Goal: Information Seeking & Learning: Learn about a topic

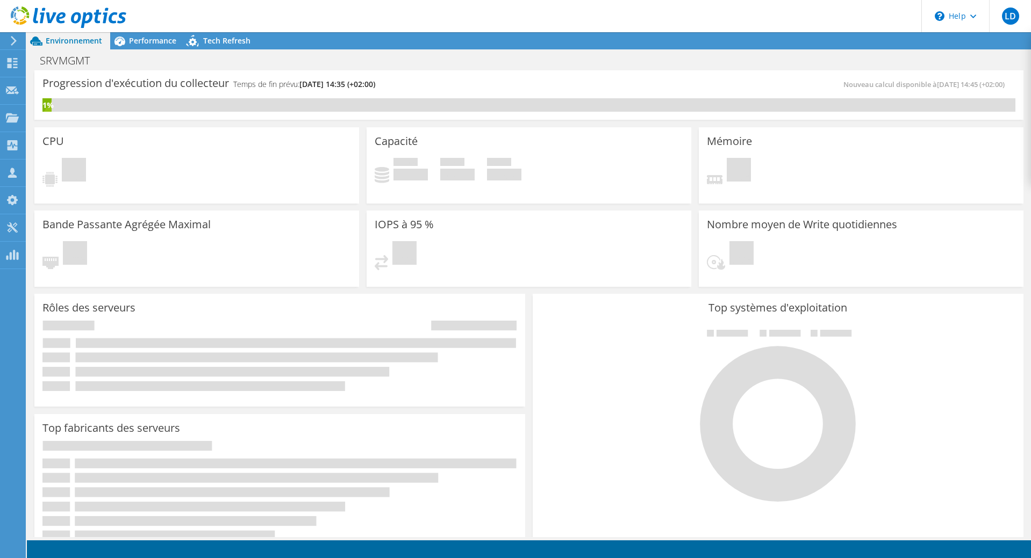
scroll to position [15, 0]
click at [148, 41] on span "Performance" at bounding box center [152, 40] width 47 height 10
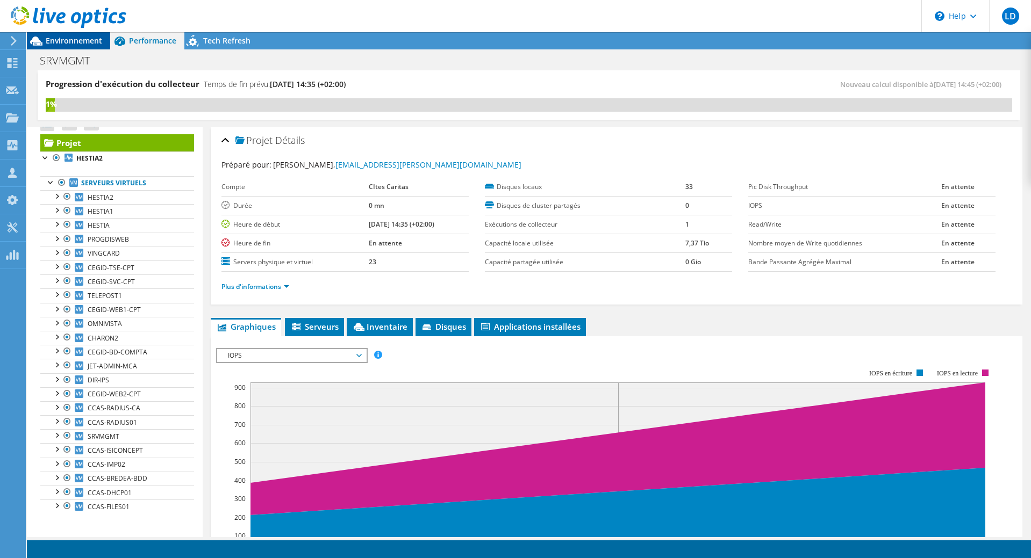
click at [59, 39] on span "Environnement" at bounding box center [74, 40] width 56 height 10
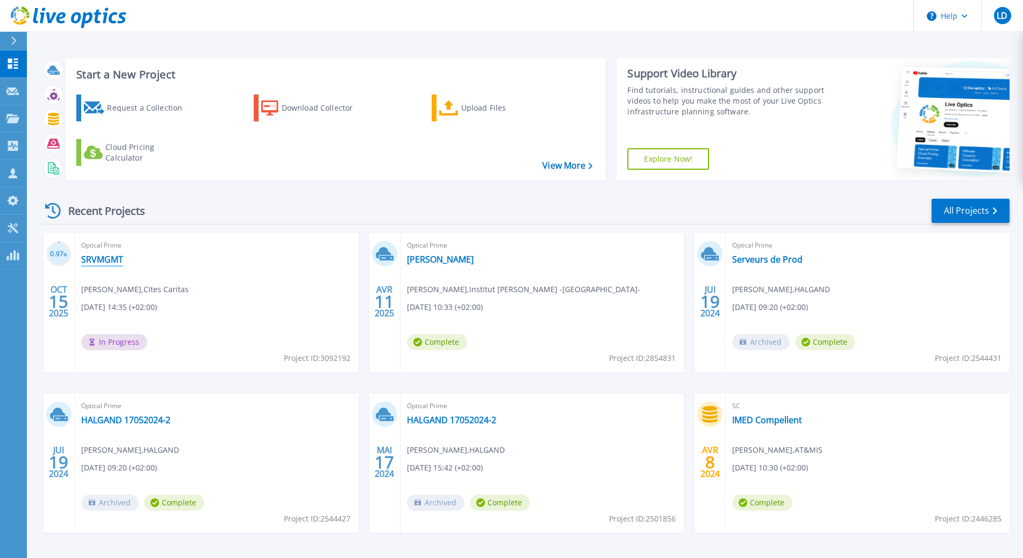
click at [109, 259] on link "SRVMGMT" at bounding box center [102, 259] width 42 height 11
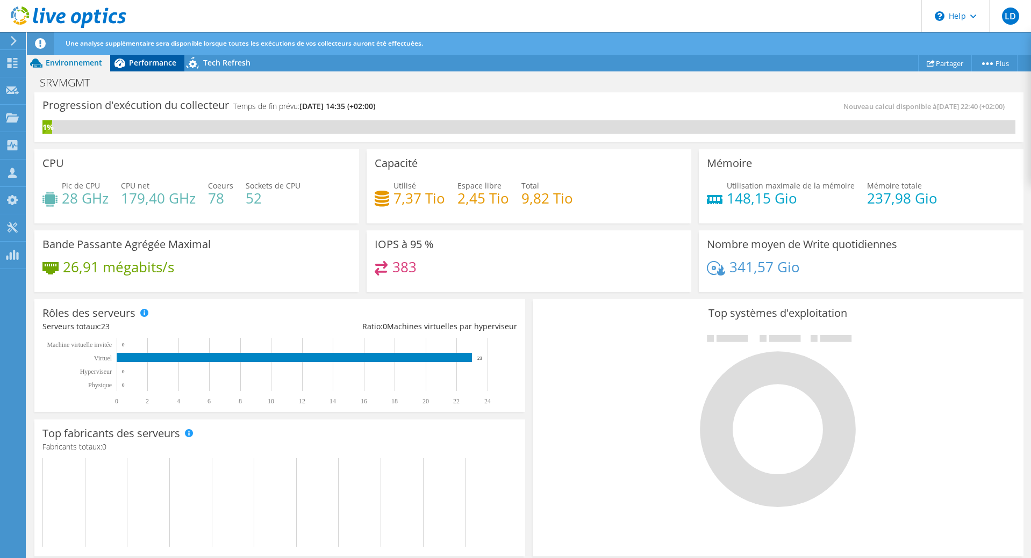
click at [134, 63] on span "Performance" at bounding box center [152, 63] width 47 height 10
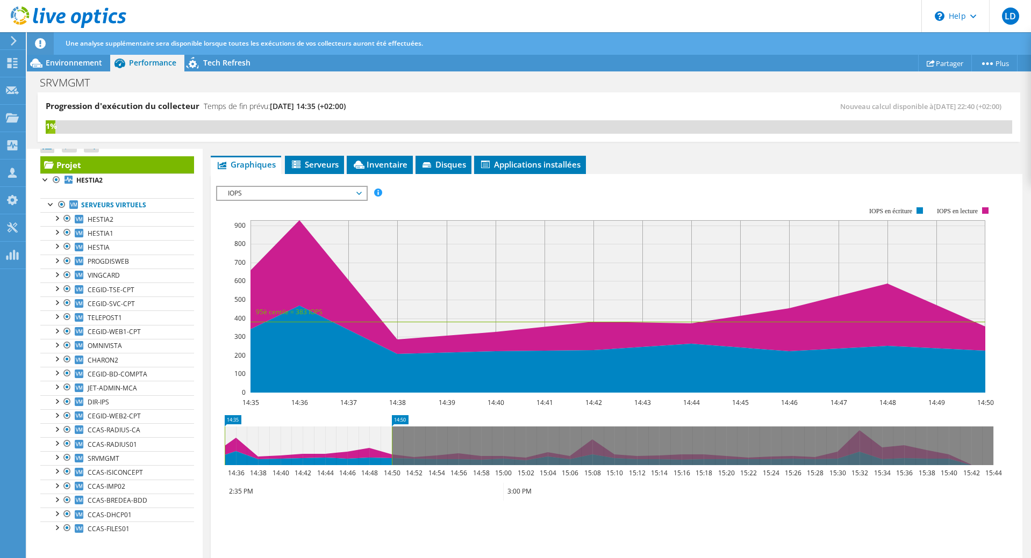
scroll to position [252, 0]
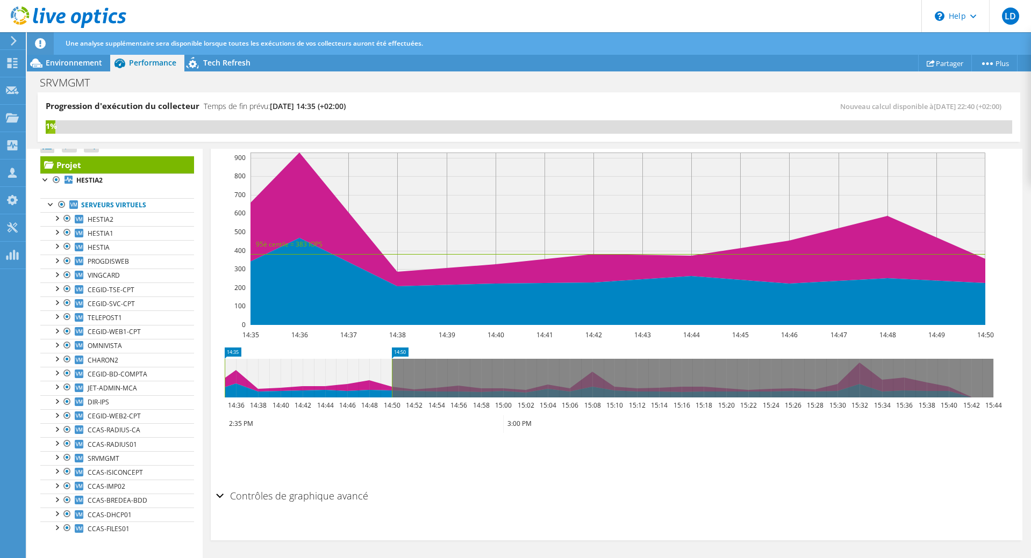
click at [461, 375] on icon at bounding box center [609, 378] width 769 height 39
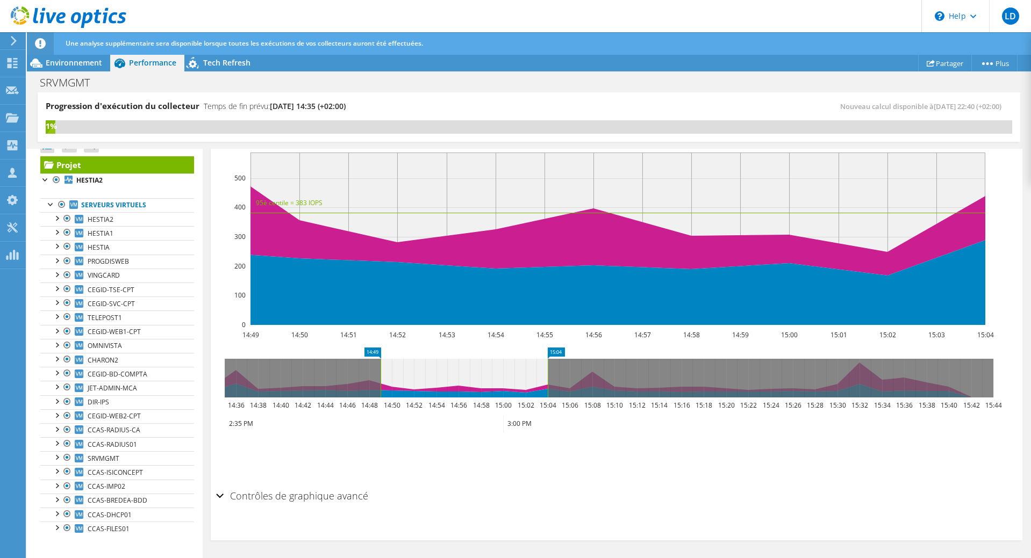
click at [315, 382] on icon at bounding box center [609, 378] width 769 height 39
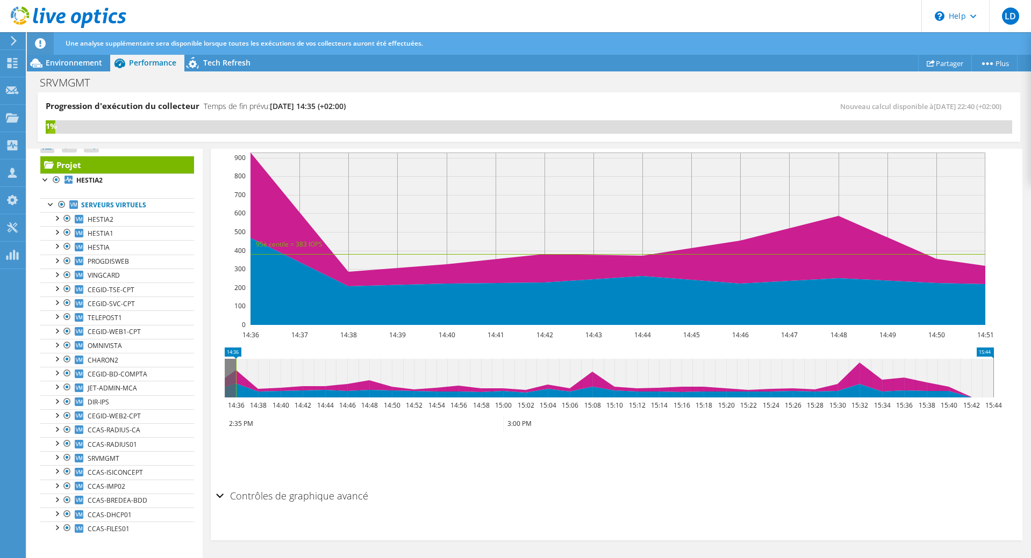
drag, startPoint x: 404, startPoint y: 372, endPoint x: 1031, endPoint y: 361, distance: 627.3
click at [1030, 361] on html "LD Partenaire Laurent DELFOUR laurent.delfour@atmis.fr AT & MIS My Profile Log …" at bounding box center [515, 279] width 1031 height 558
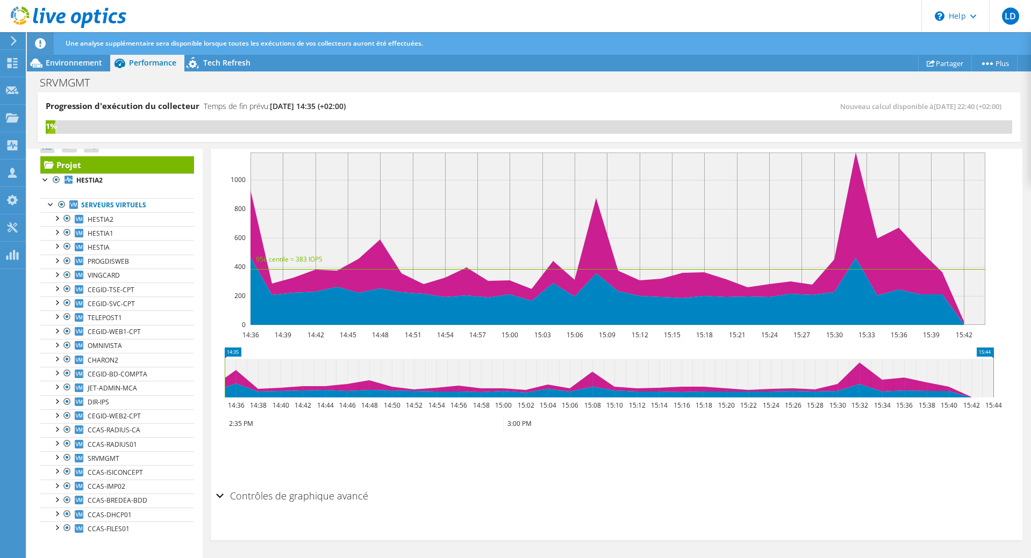
drag, startPoint x: 234, startPoint y: 369, endPoint x: 198, endPoint y: 376, distance: 36.2
click at [198, 376] on div "Progression d'exécution du collecteur Temps de fin prévu: 10/20/2025, 14:35 (+0…" at bounding box center [529, 325] width 1004 height 467
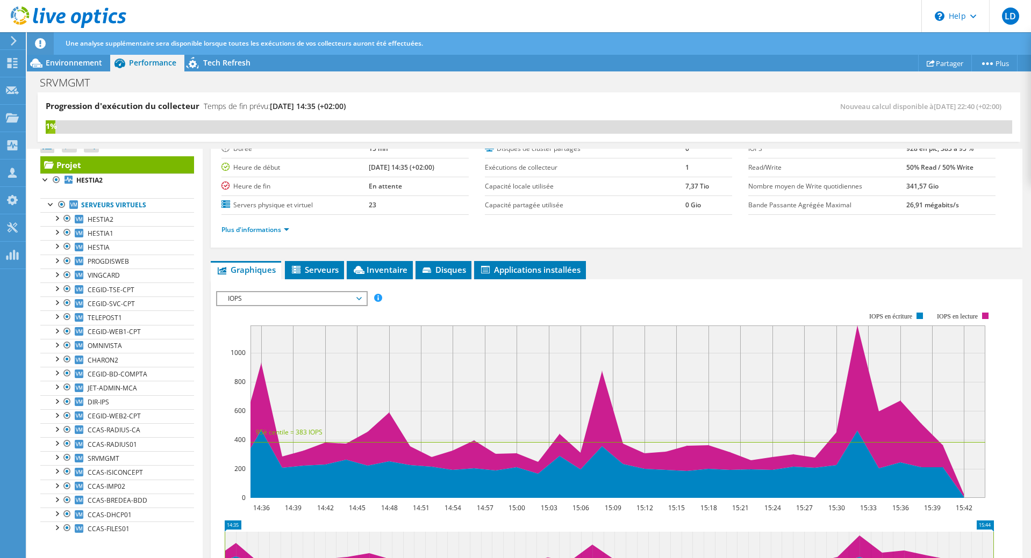
scroll to position [0, 0]
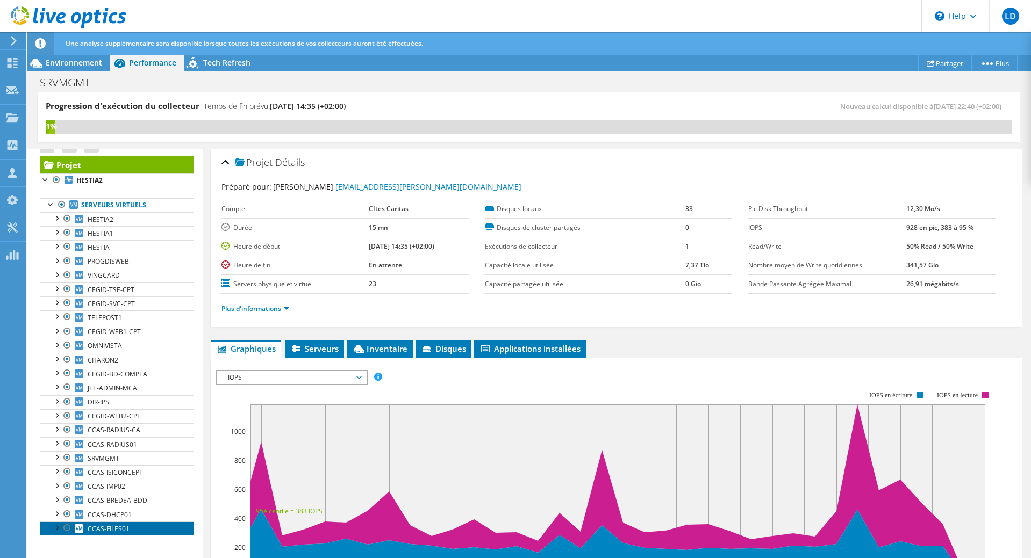
click at [112, 526] on span "CCAS-FILES01" at bounding box center [109, 529] width 42 height 9
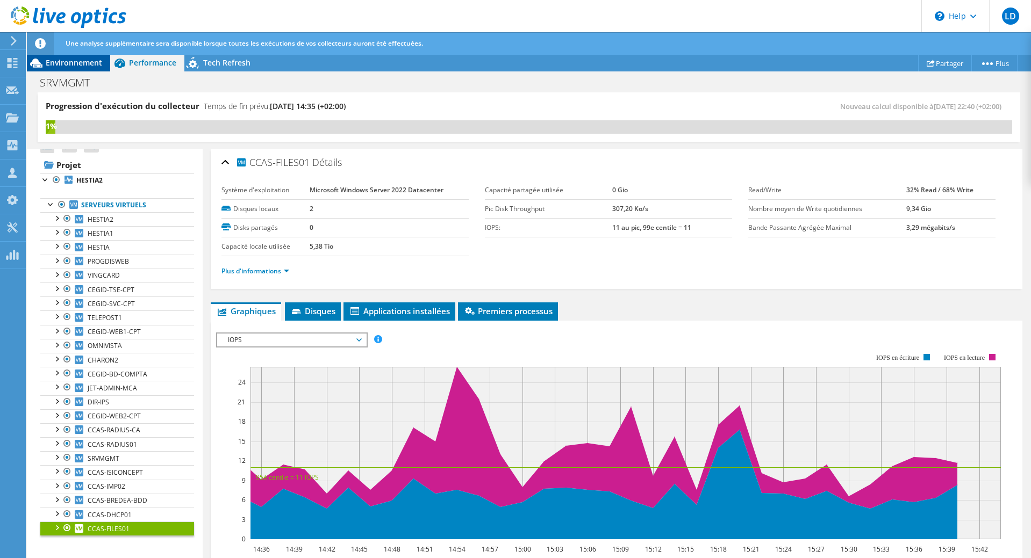
click at [55, 63] on span "Environnement" at bounding box center [74, 63] width 56 height 10
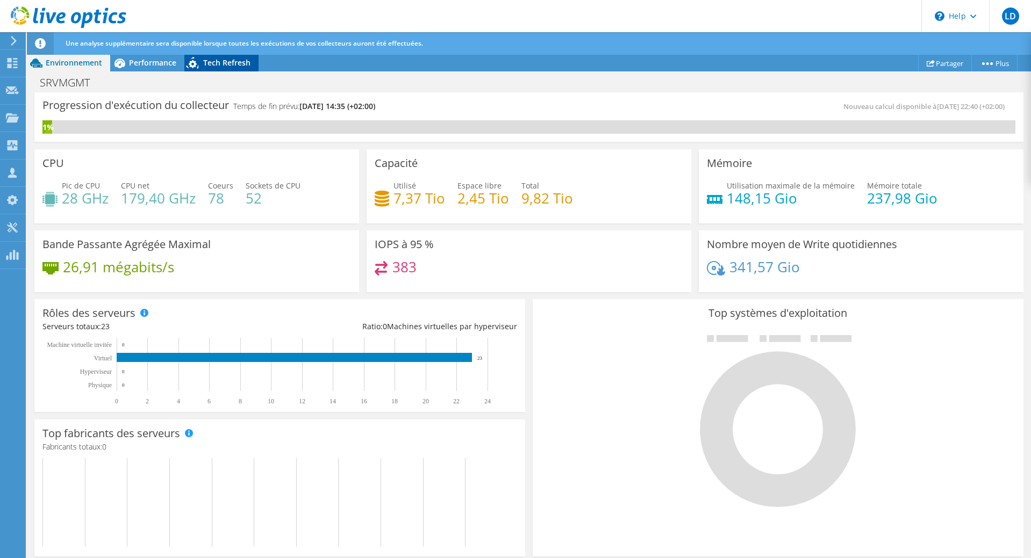
click at [203, 63] on span "Tech Refresh" at bounding box center [226, 63] width 47 height 10
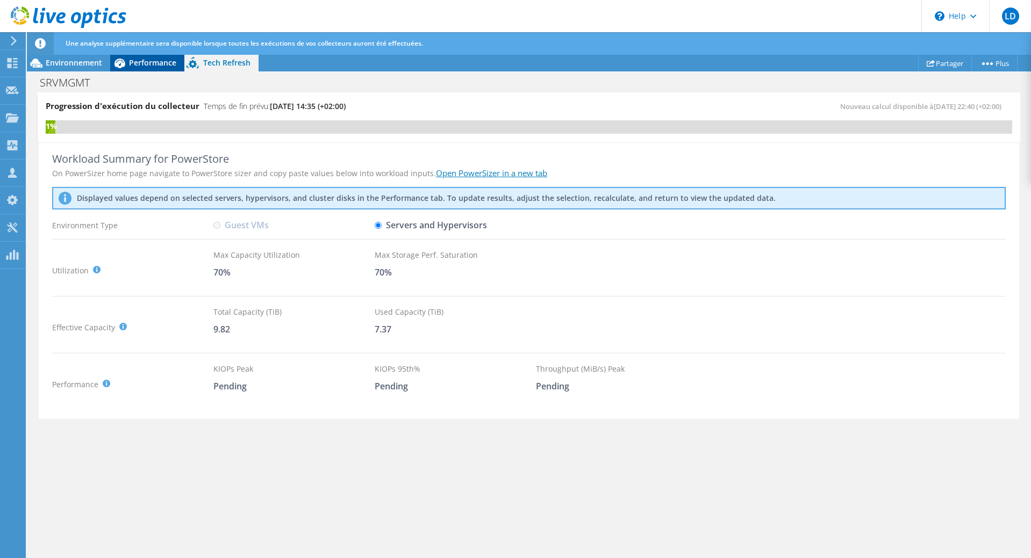
click at [144, 64] on span "Performance" at bounding box center [152, 63] width 47 height 10
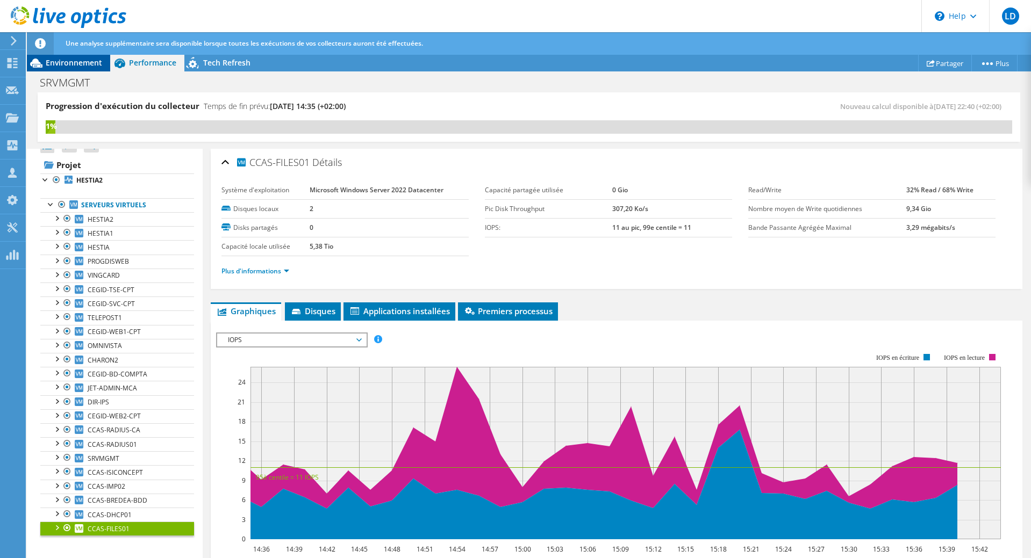
click at [73, 63] on span "Environnement" at bounding box center [74, 63] width 56 height 10
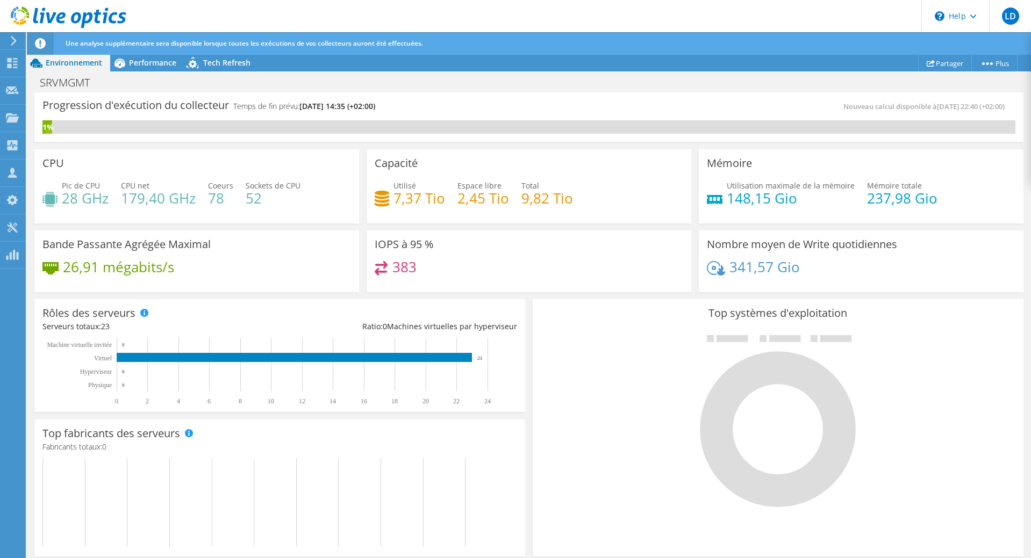
scroll to position [214, 0]
click at [151, 67] on span "Performance" at bounding box center [152, 63] width 47 height 10
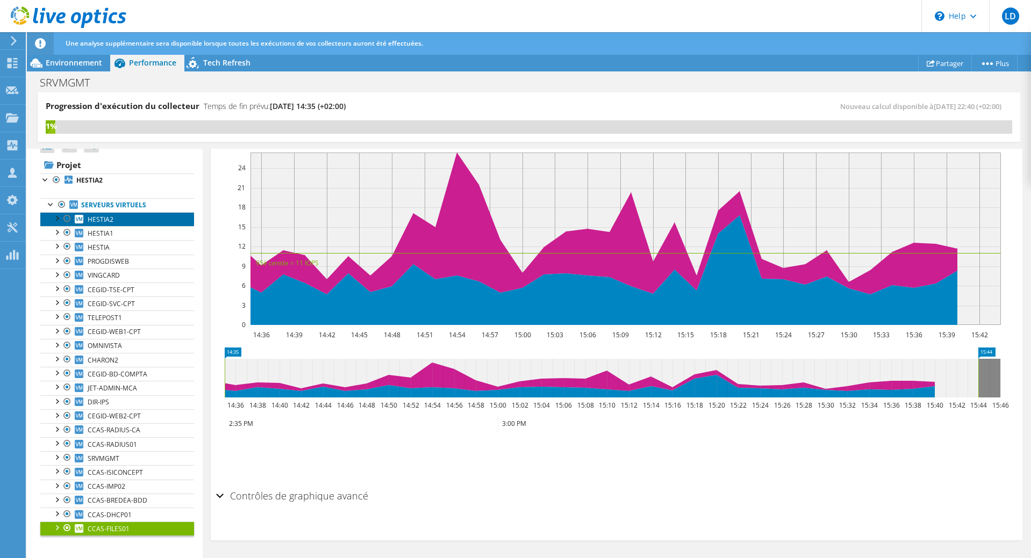
click at [102, 219] on span "HESTIA2" at bounding box center [101, 219] width 26 height 9
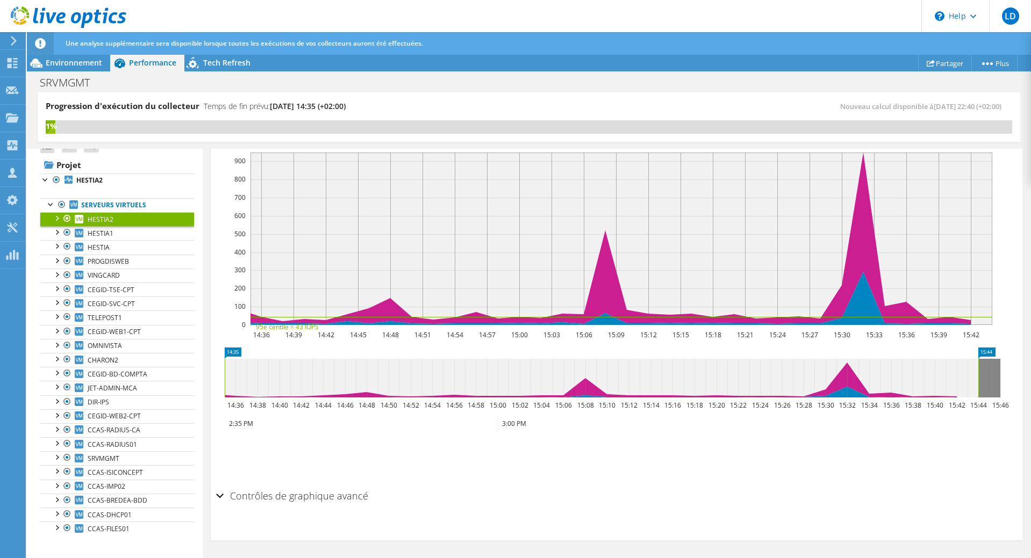
scroll to position [0, 0]
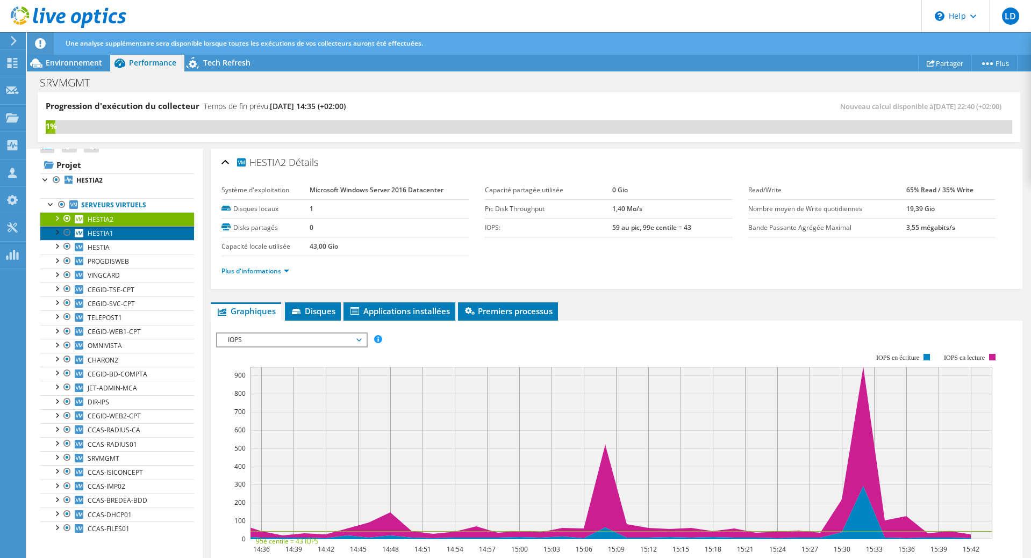
click at [105, 234] on span "HESTIA1" at bounding box center [101, 233] width 26 height 9
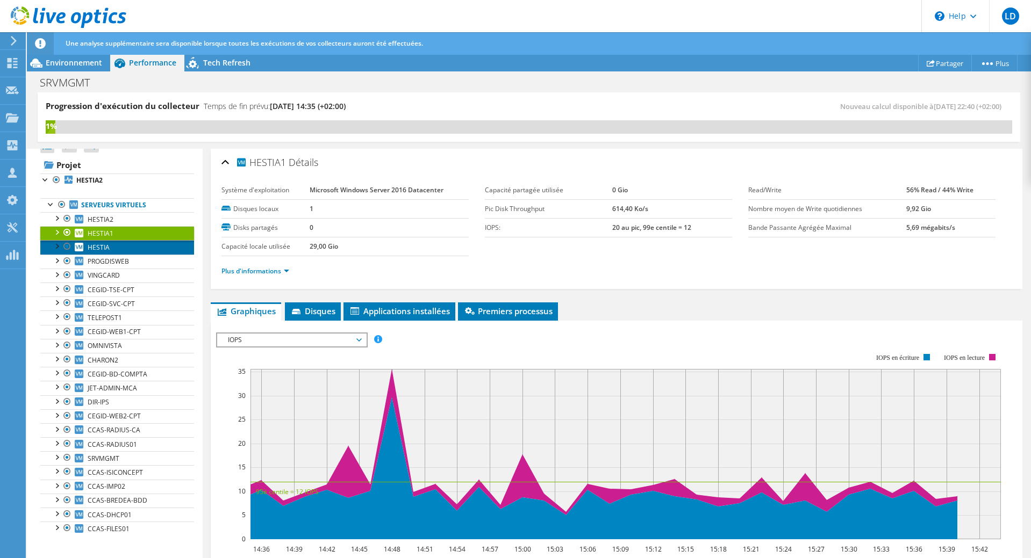
click at [105, 249] on span "HESTIA" at bounding box center [99, 247] width 22 height 9
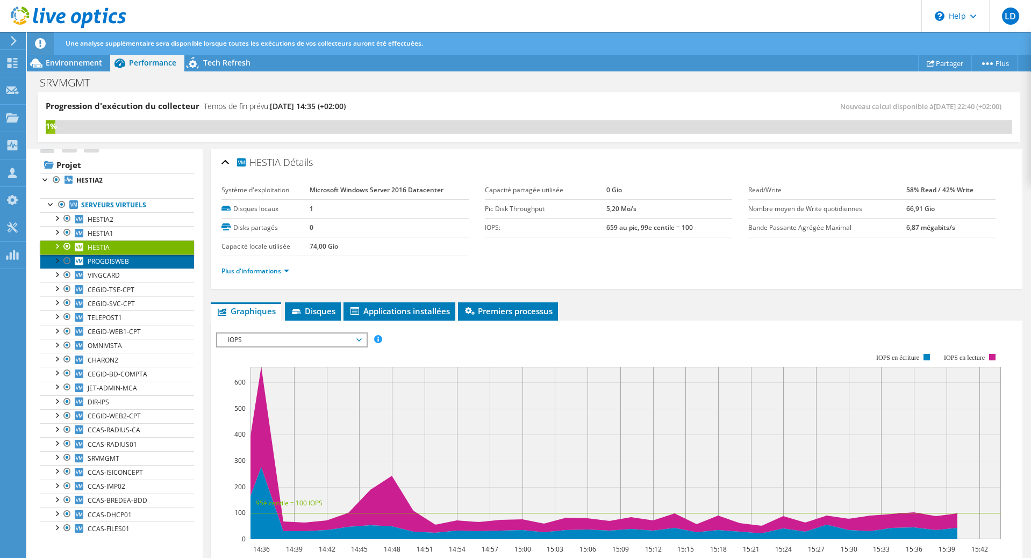
click at [110, 263] on span "PROGDISWEB" at bounding box center [108, 261] width 41 height 9
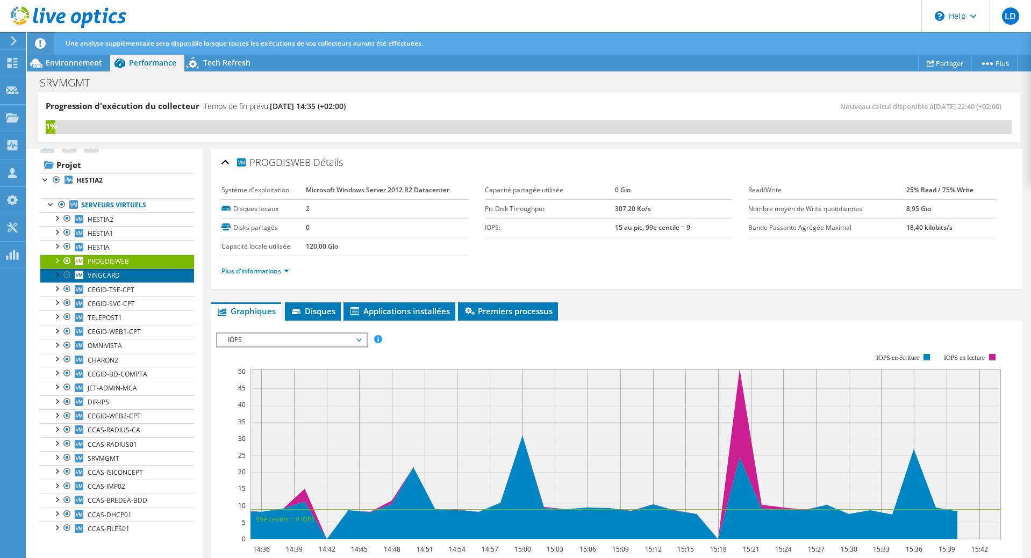
click at [112, 277] on span "VINGCARD" at bounding box center [104, 275] width 32 height 9
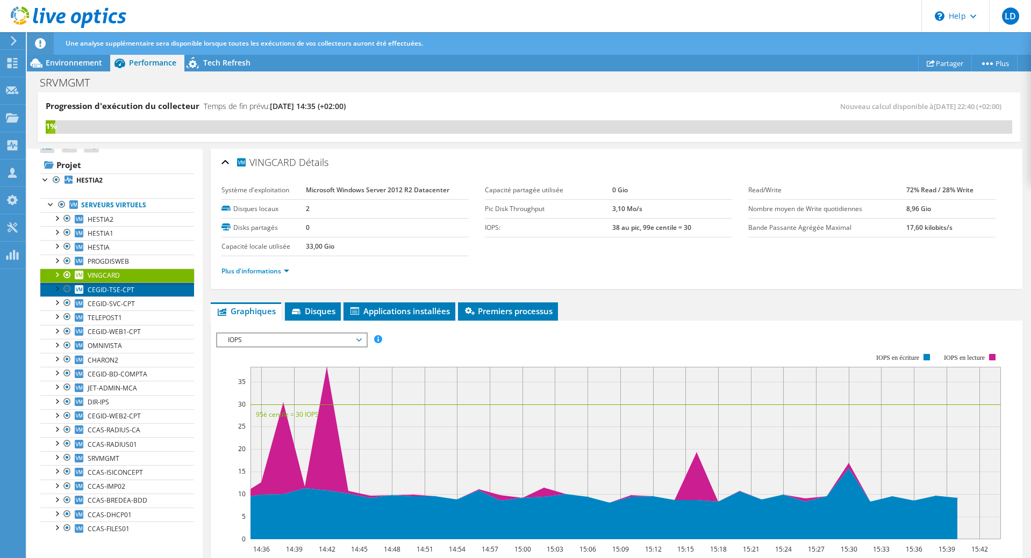
click at [112, 294] on span "CEGID-TSE-CPT" at bounding box center [111, 289] width 47 height 9
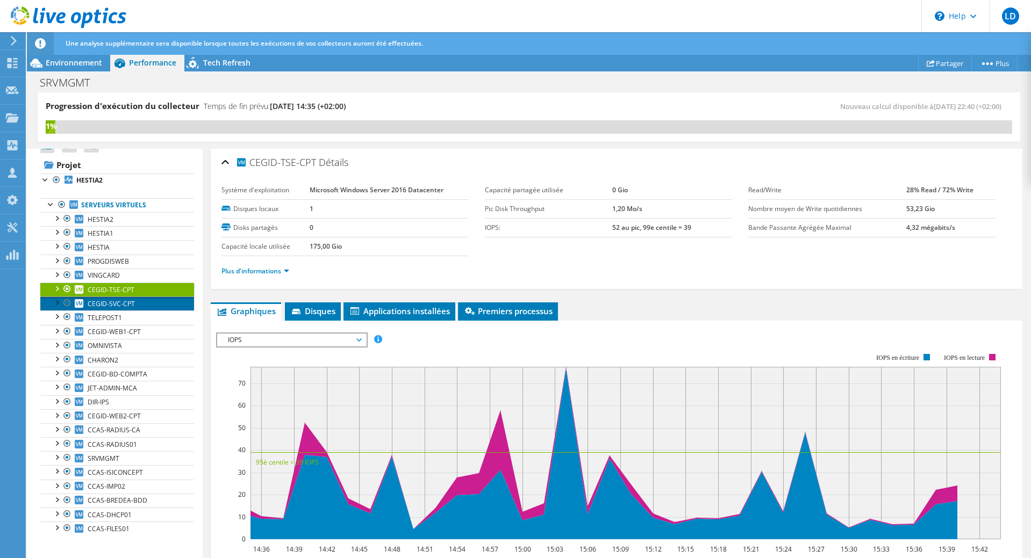
click at [111, 306] on span "CEGID-SVC-CPT" at bounding box center [111, 303] width 47 height 9
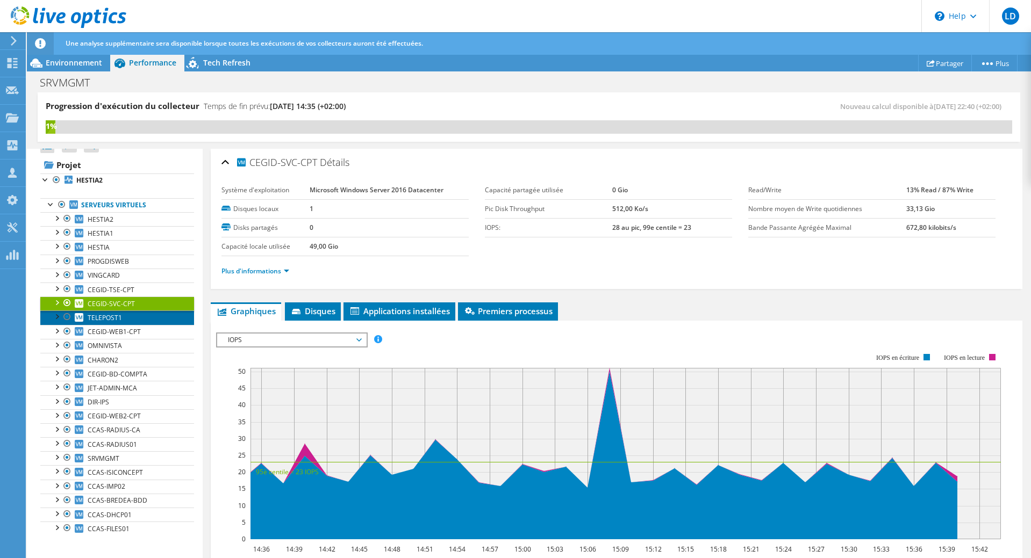
click at [107, 318] on span "TELEPOST1" at bounding box center [105, 317] width 34 height 9
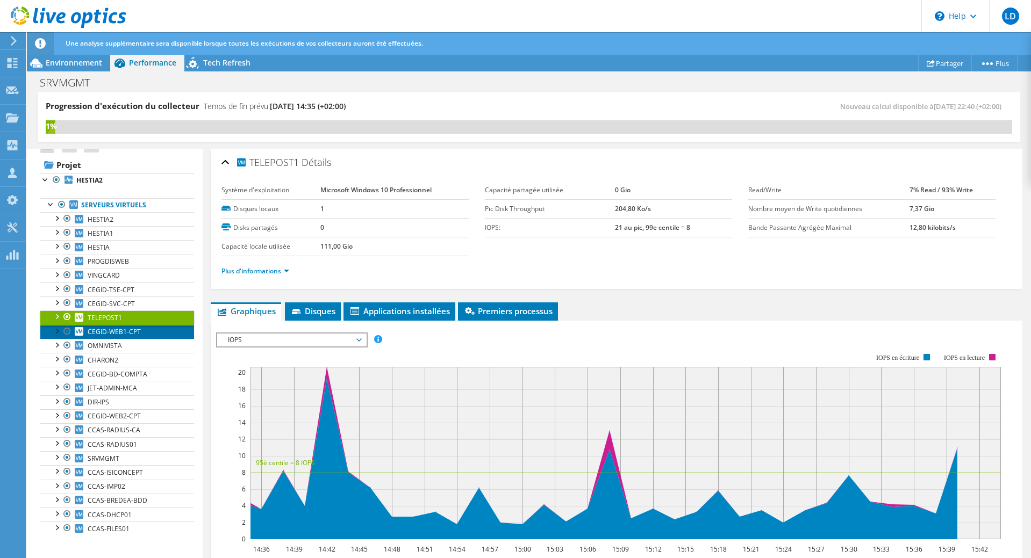
click at [108, 333] on span "CEGID-WEB1-CPT" at bounding box center [114, 331] width 53 height 9
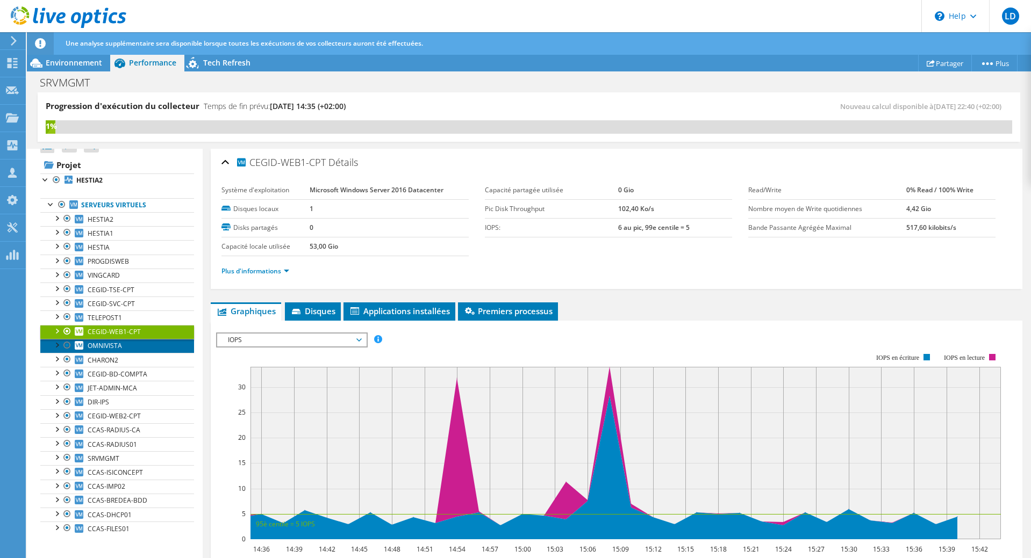
click at [106, 346] on span "OMNIVISTA" at bounding box center [105, 345] width 34 height 9
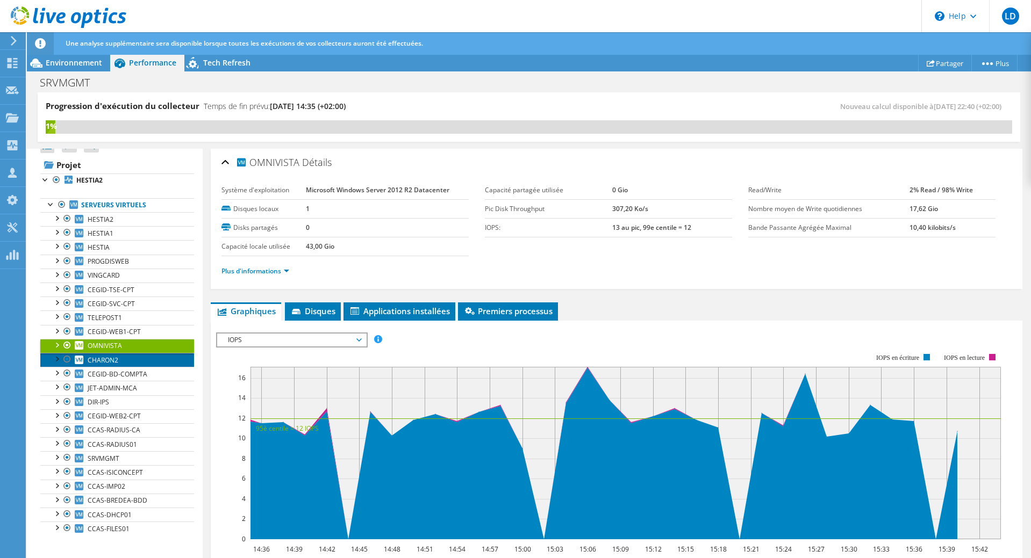
click at [107, 362] on span "CHARON2" at bounding box center [103, 360] width 31 height 9
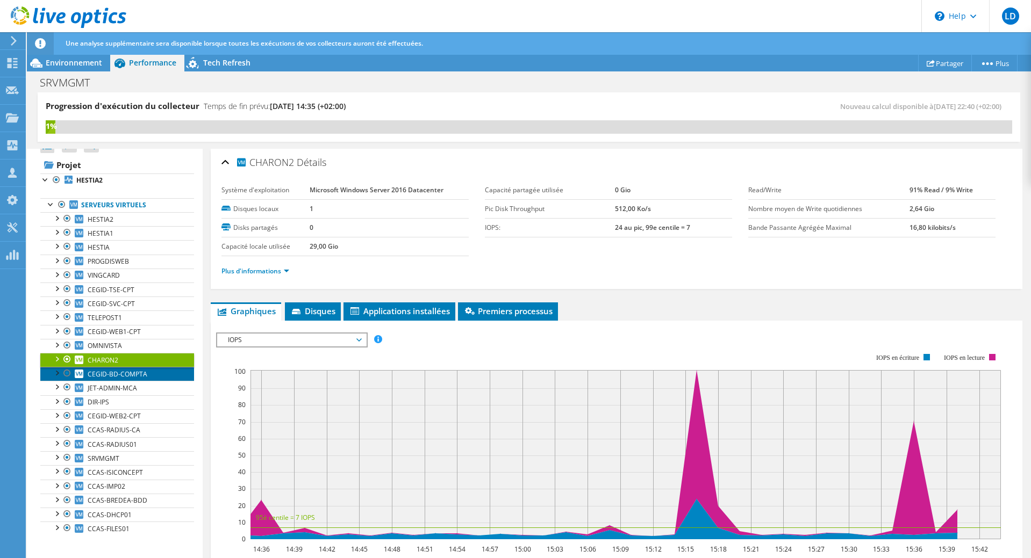
click at [110, 377] on span "CEGID-BD-COMPTA" at bounding box center [118, 374] width 60 height 9
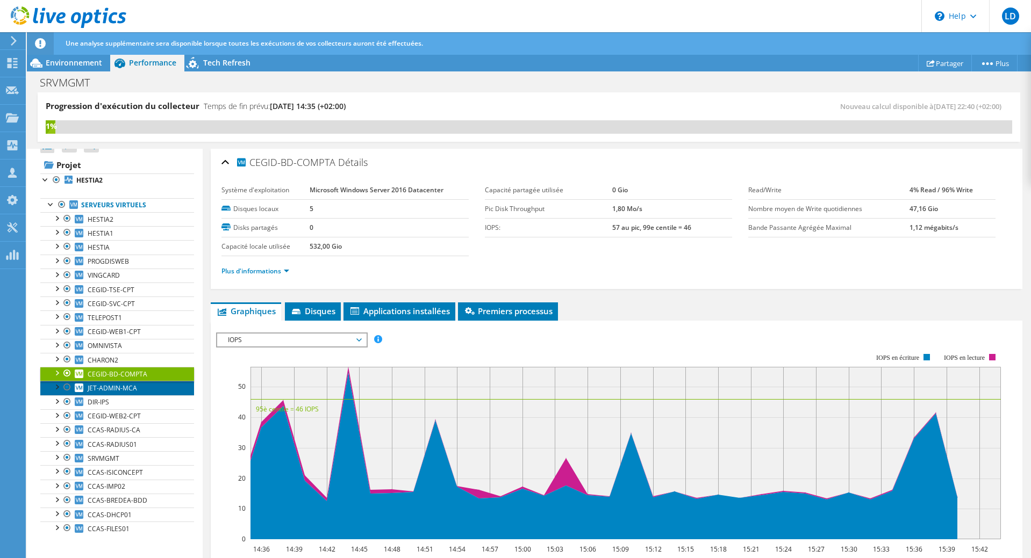
click at [113, 388] on span "JET-ADMIN-MCA" at bounding box center [112, 388] width 49 height 9
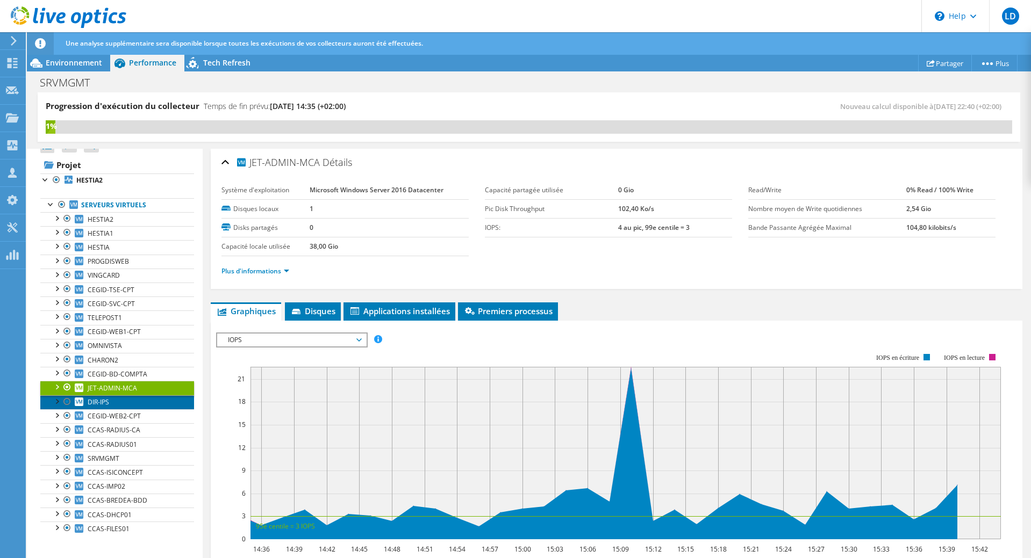
click at [106, 400] on span "DIR-IPS" at bounding box center [98, 402] width 21 height 9
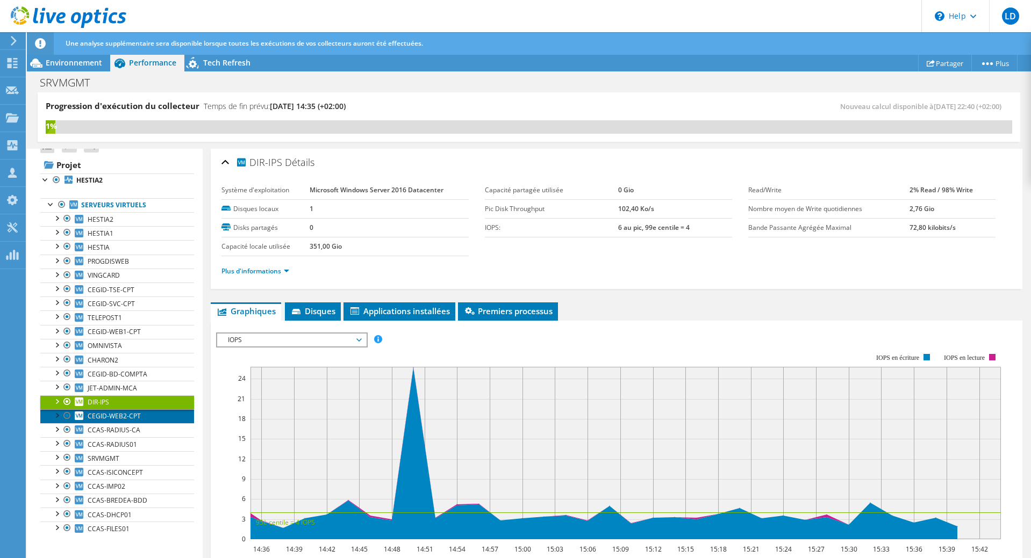
click at [108, 414] on span "CEGID-WEB2-CPT" at bounding box center [114, 416] width 53 height 9
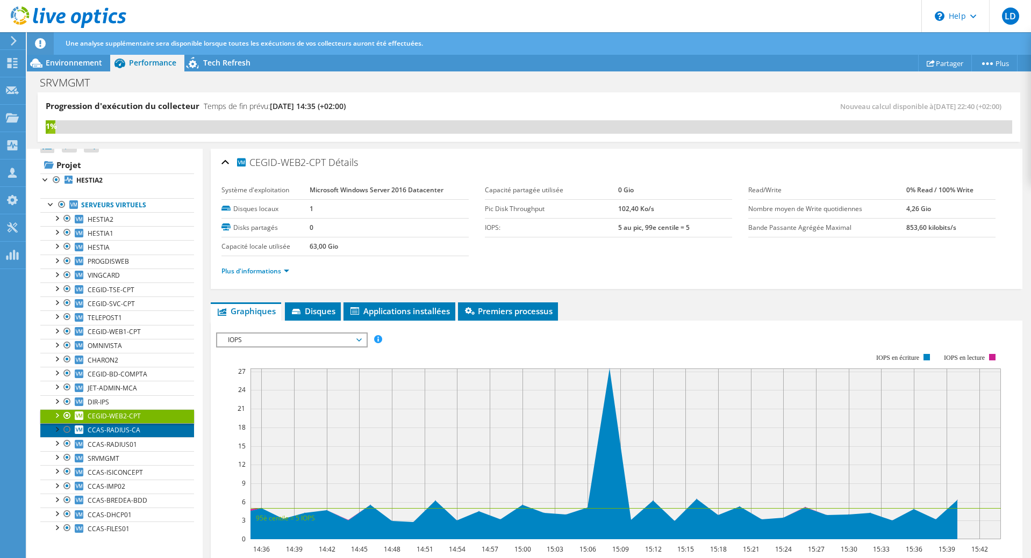
click at [109, 433] on span "CCAS-RADIUS-CA" at bounding box center [114, 430] width 53 height 9
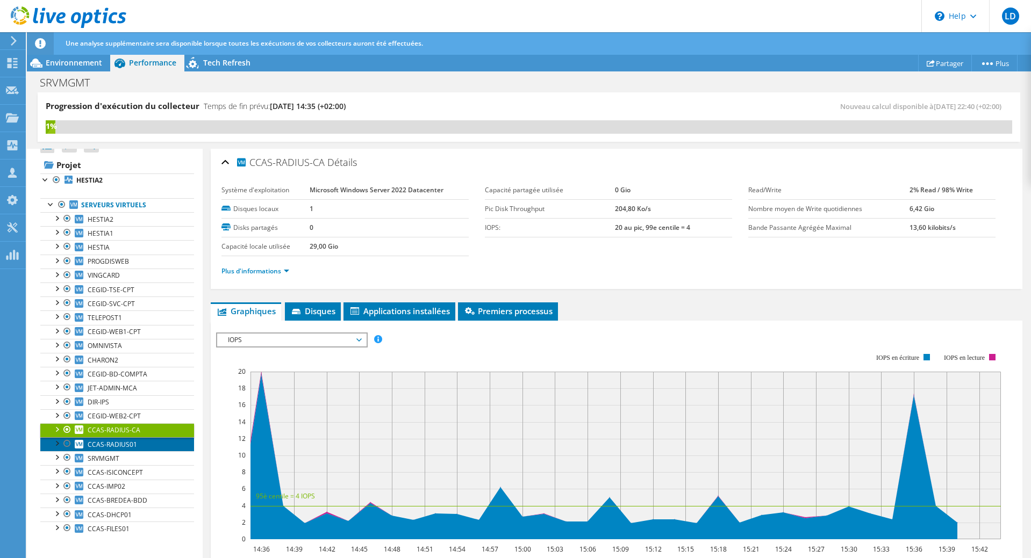
click at [128, 445] on span "CCAS-RADIUS01" at bounding box center [112, 444] width 49 height 9
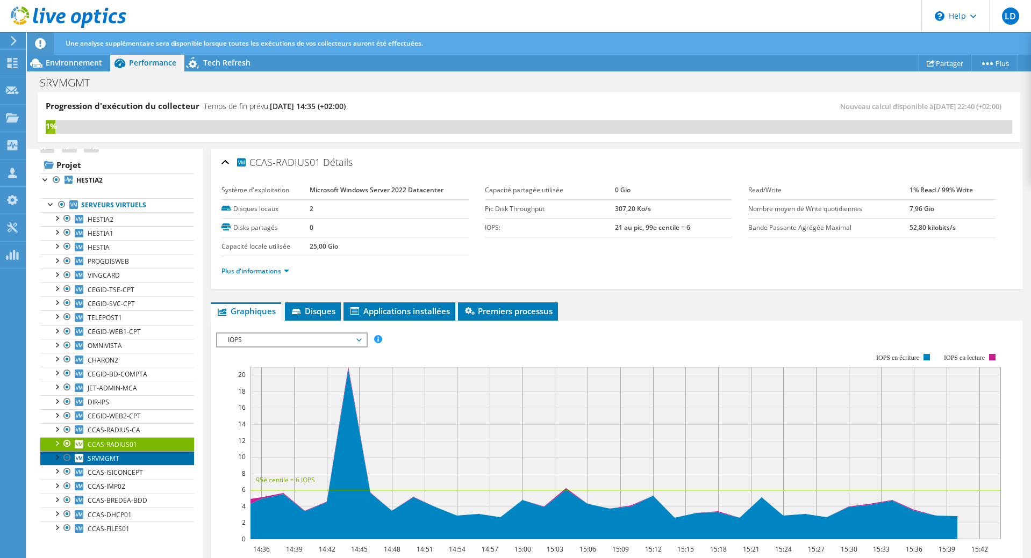
click at [101, 459] on span "SRVMGMT" at bounding box center [104, 458] width 32 height 9
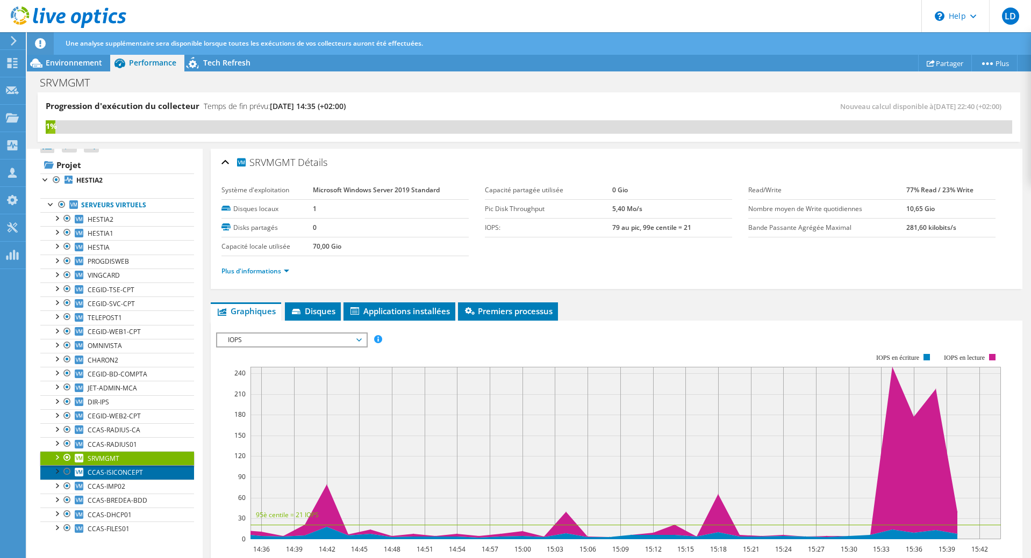
click at [116, 476] on span "CCAS-ISICONCEPT" at bounding box center [115, 472] width 55 height 9
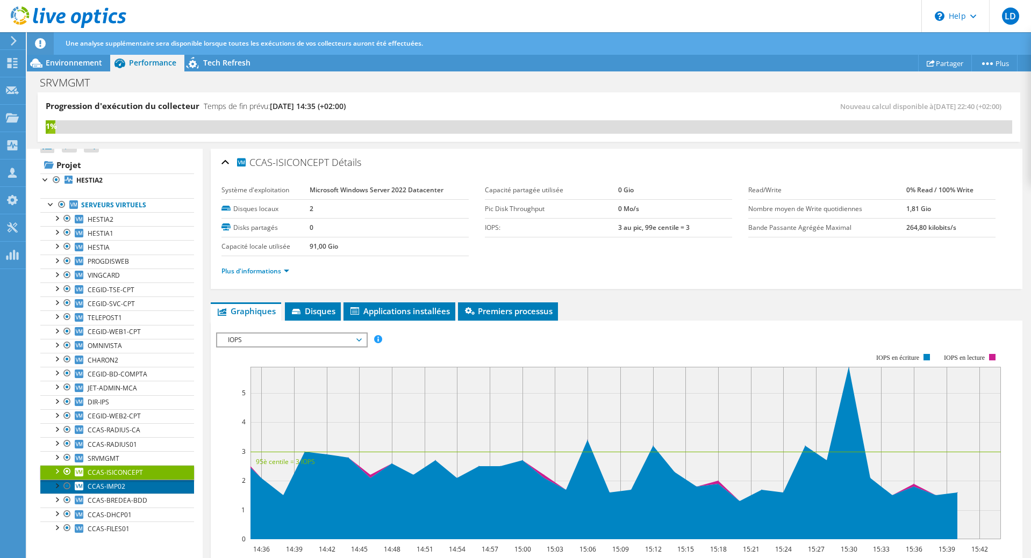
click at [115, 486] on span "CCAS-IMP02" at bounding box center [107, 486] width 38 height 9
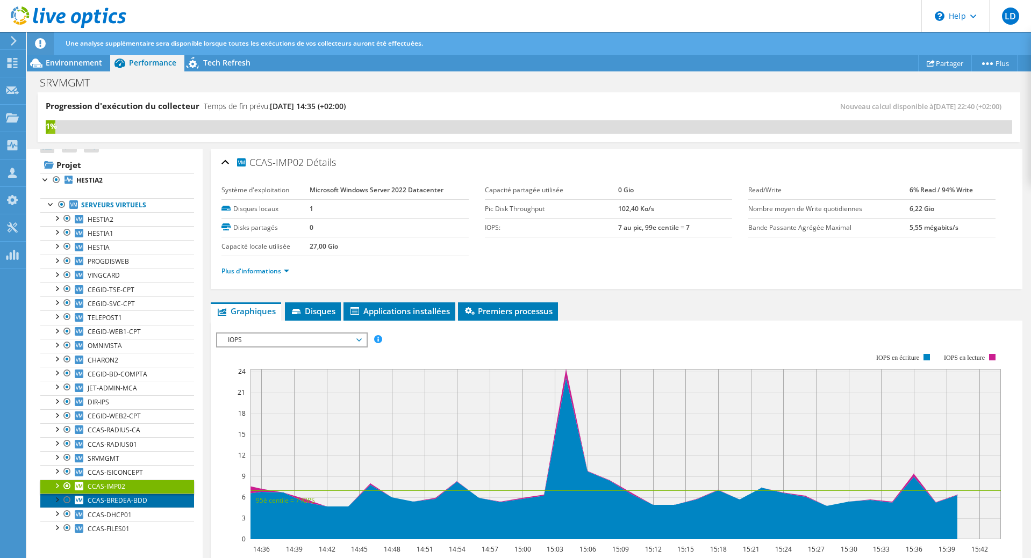
click at [116, 501] on span "CCAS-BREDEA-BDD" at bounding box center [118, 500] width 60 height 9
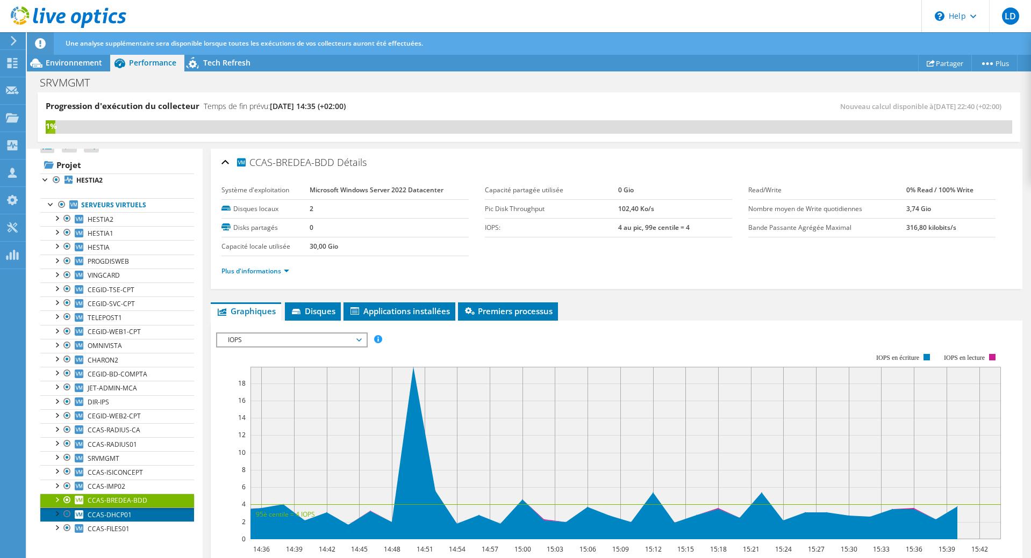
click at [119, 517] on span "CCAS-DHCP01" at bounding box center [110, 515] width 44 height 9
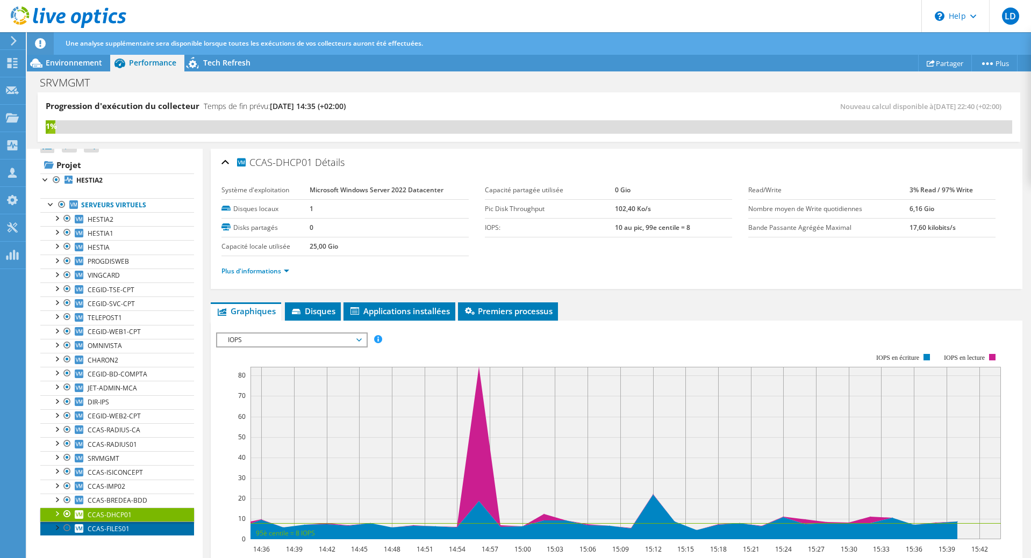
click at [116, 530] on span "CCAS-FILES01" at bounding box center [109, 529] width 42 height 9
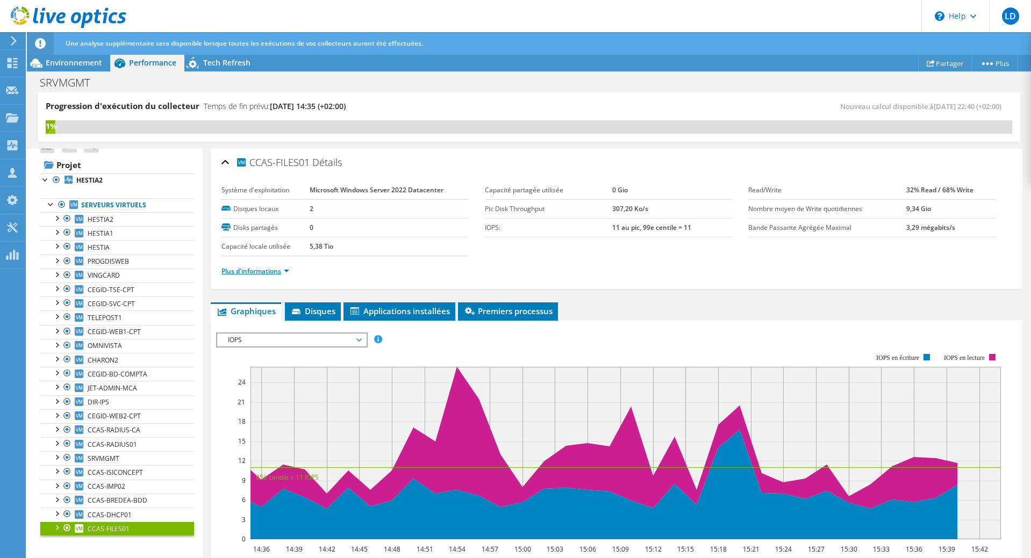
click at [285, 272] on link "Plus d'informations" at bounding box center [255, 271] width 68 height 9
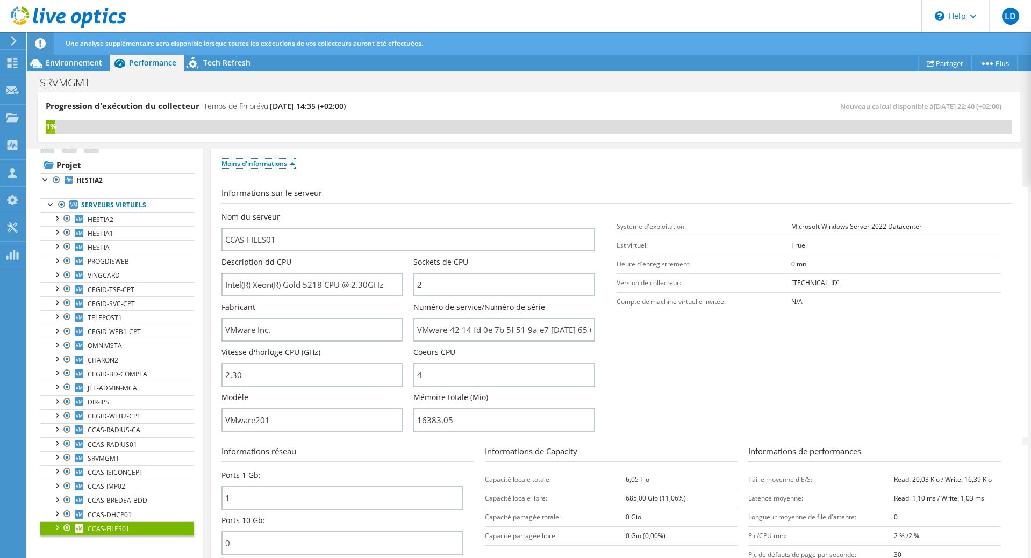
scroll to position [215, 0]
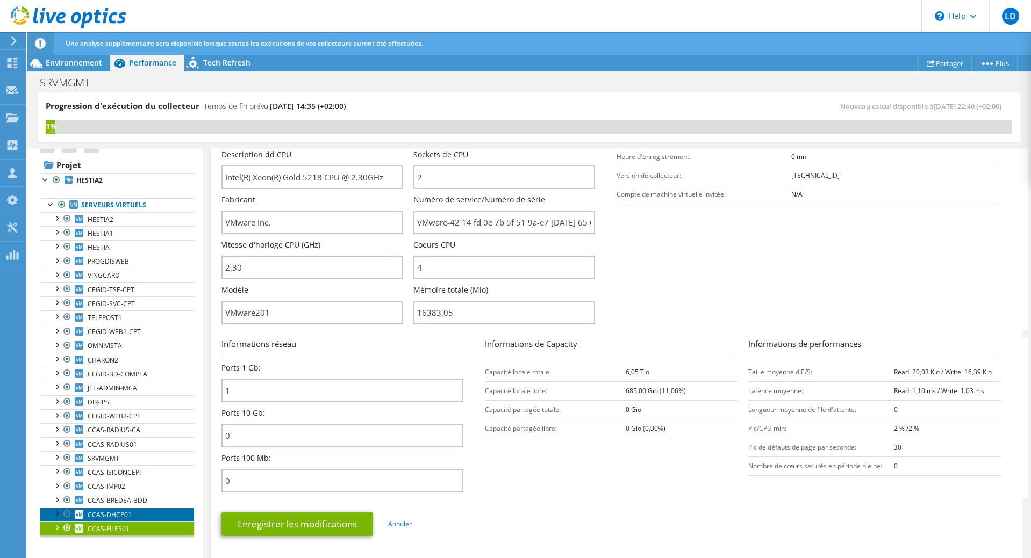
click at [119, 516] on span "CCAS-DHCP01" at bounding box center [110, 515] width 44 height 9
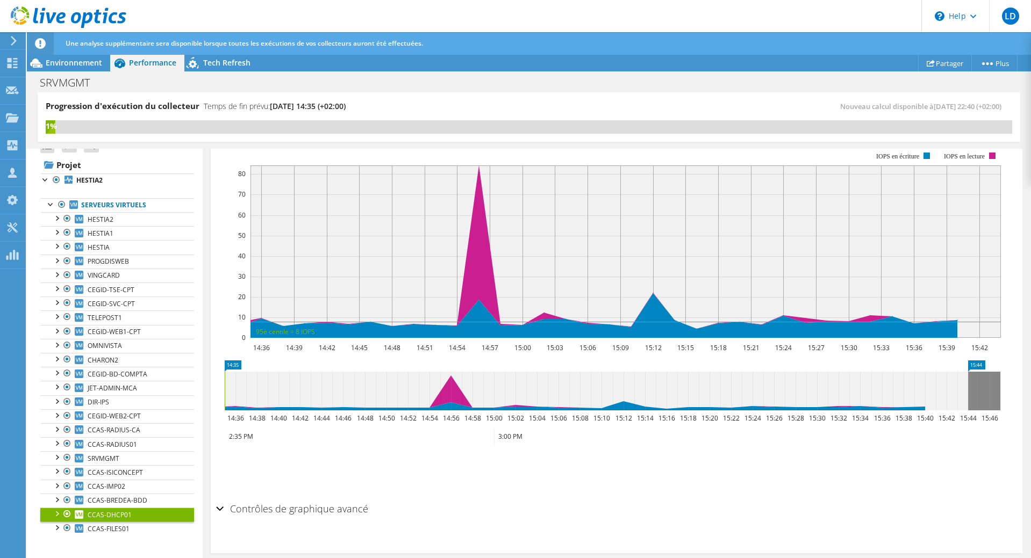
scroll to position [0, 0]
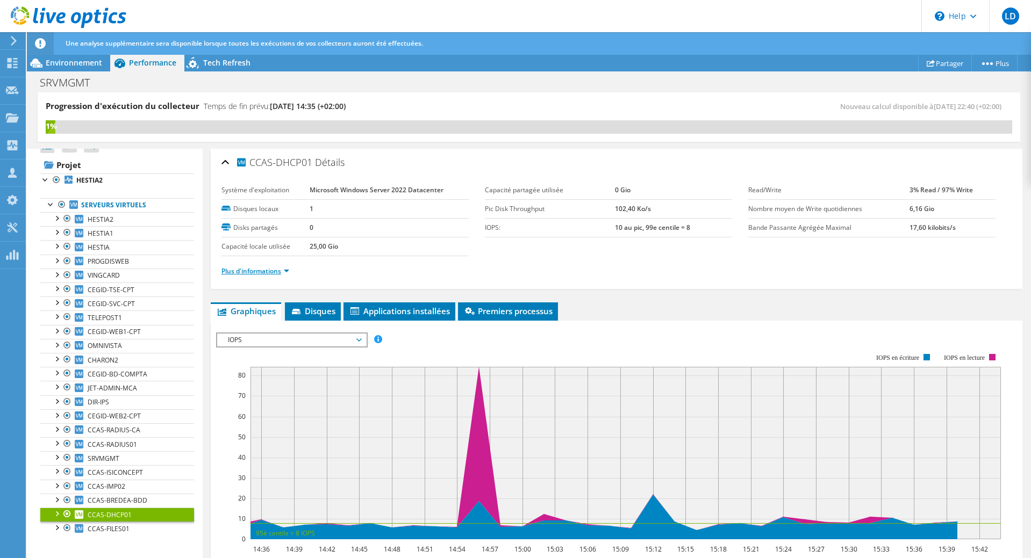
click at [286, 271] on link "Plus d'informations" at bounding box center [255, 271] width 68 height 9
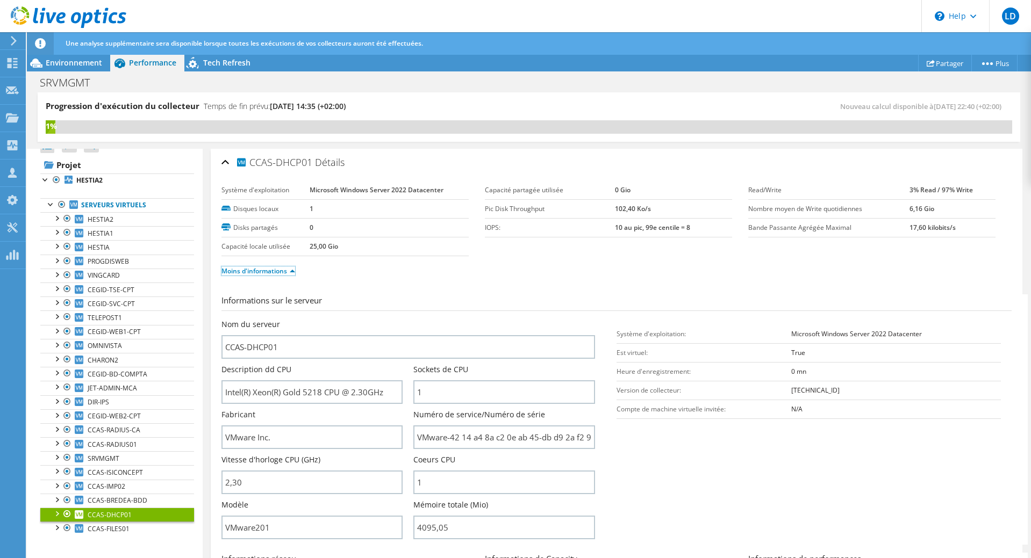
scroll to position [54, 0]
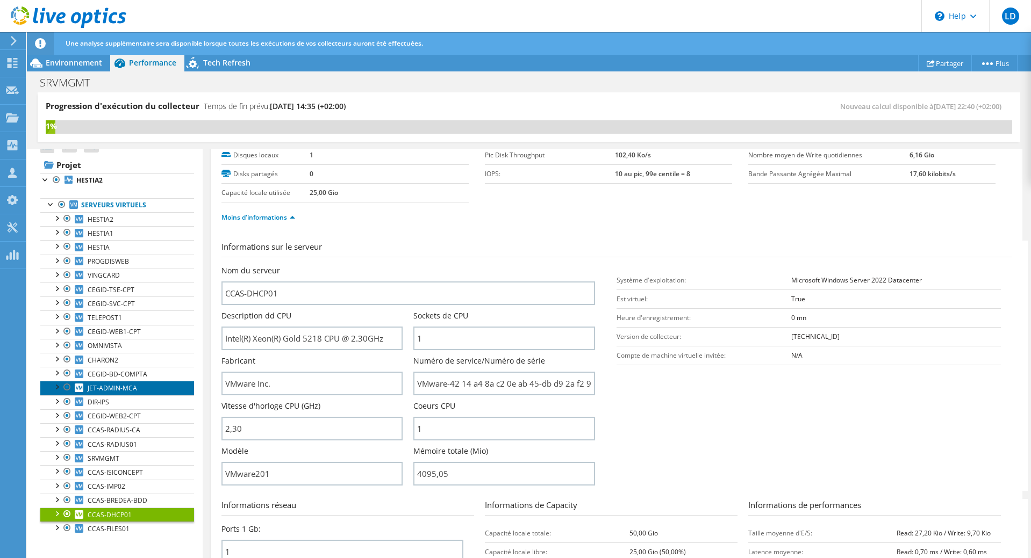
click at [107, 390] on span "JET-ADMIN-MCA" at bounding box center [112, 388] width 49 height 9
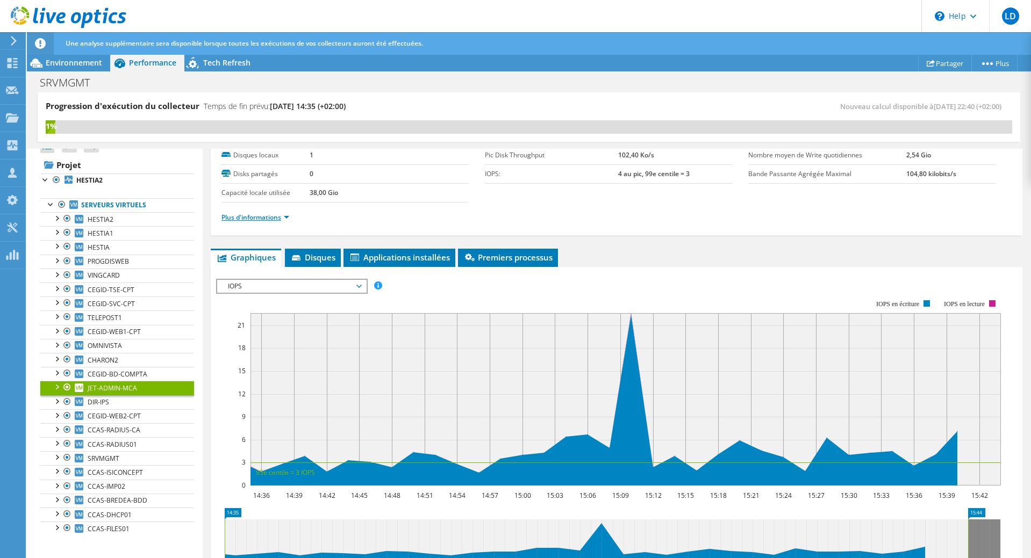
click at [282, 219] on link "Plus d'informations" at bounding box center [255, 217] width 68 height 9
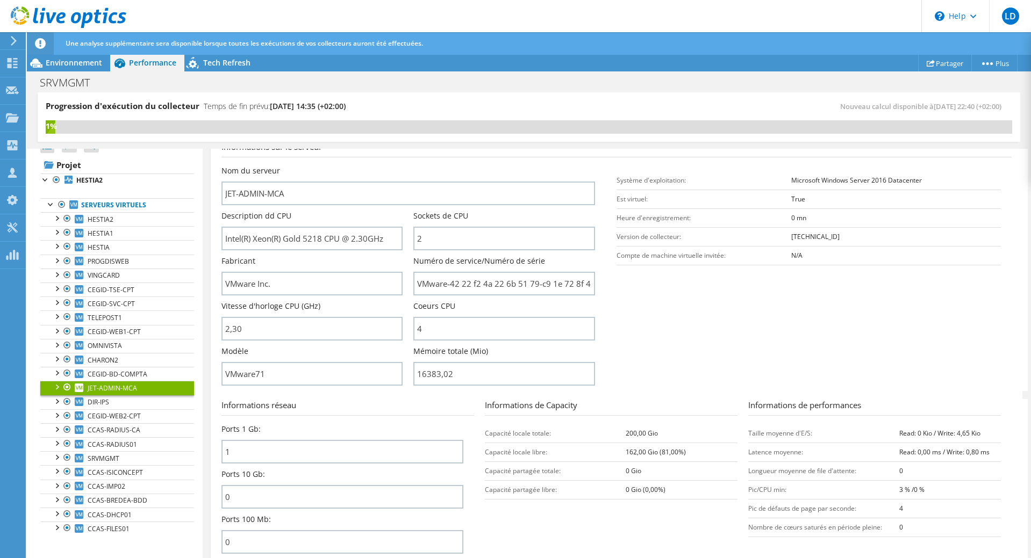
scroll to position [215, 0]
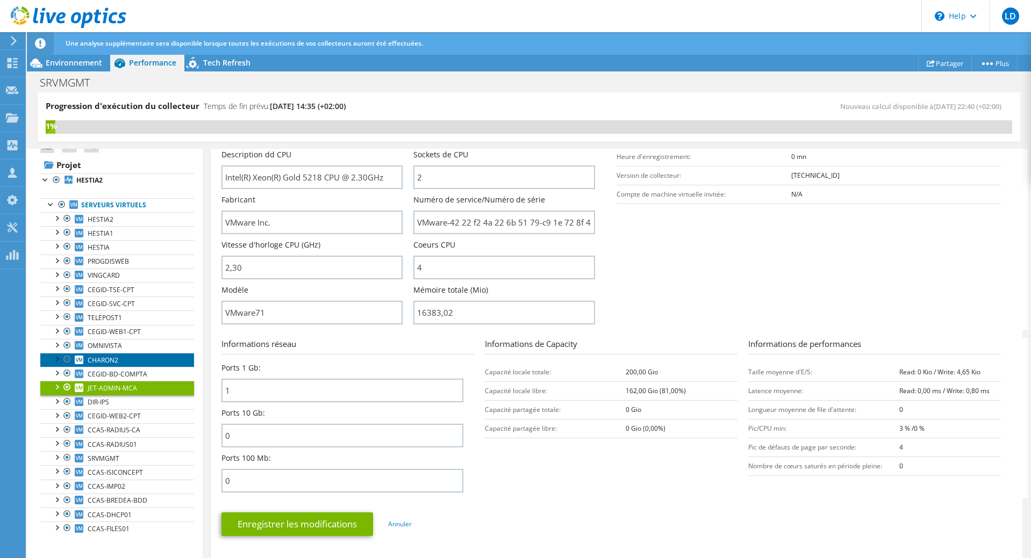
click at [109, 356] on span "CHARON2" at bounding box center [103, 360] width 31 height 9
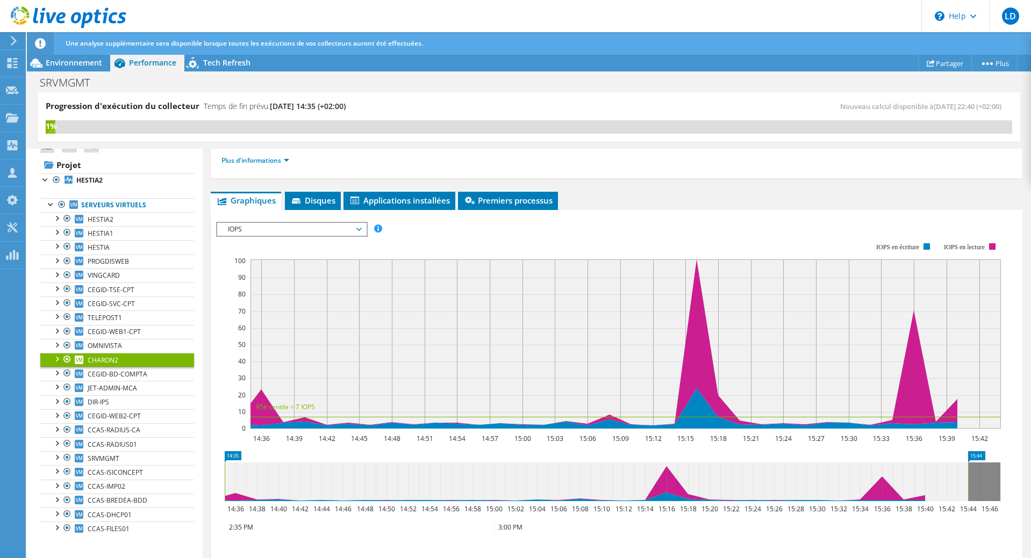
scroll to position [0, 0]
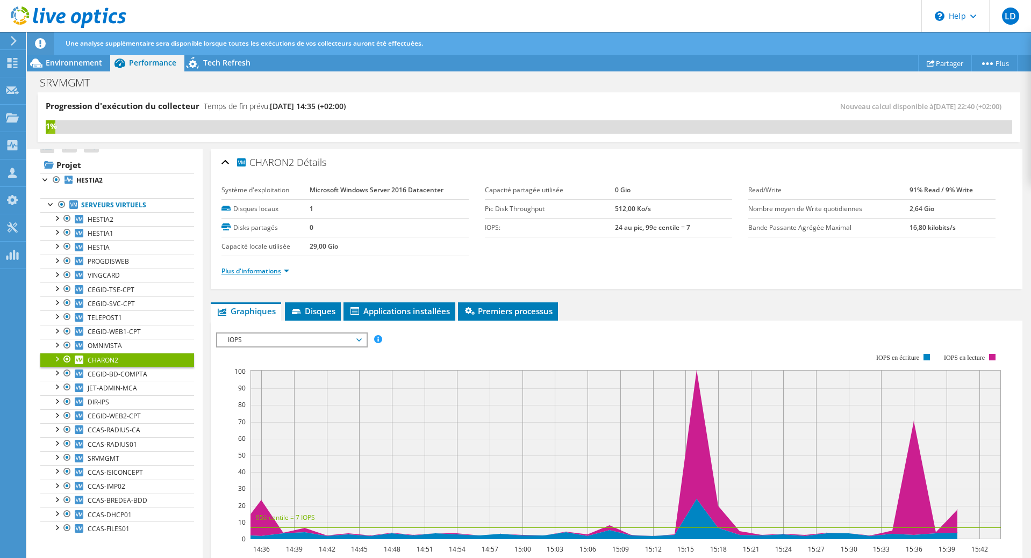
click at [285, 268] on link "Plus d'informations" at bounding box center [255, 271] width 68 height 9
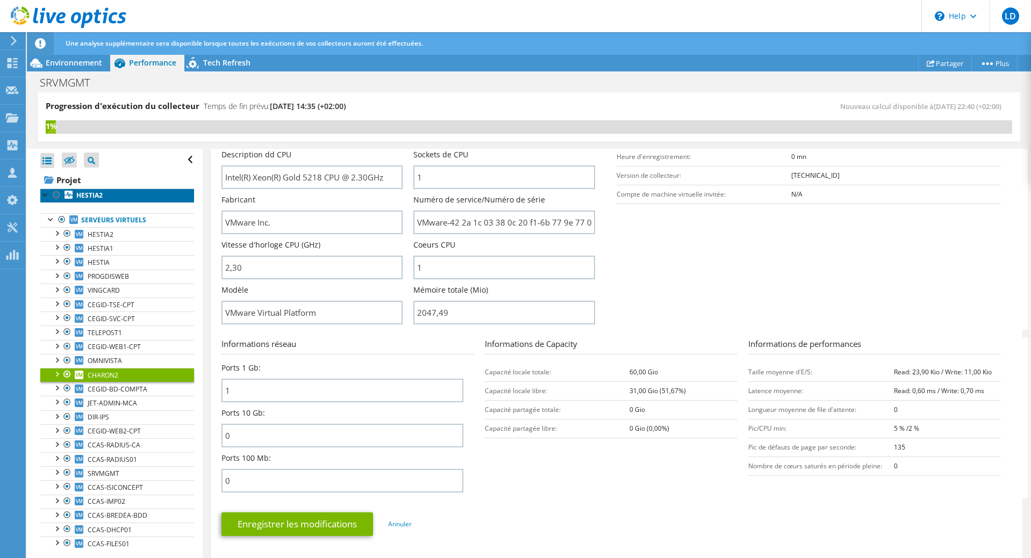
click at [80, 194] on b "HESTIA2" at bounding box center [89, 195] width 26 height 9
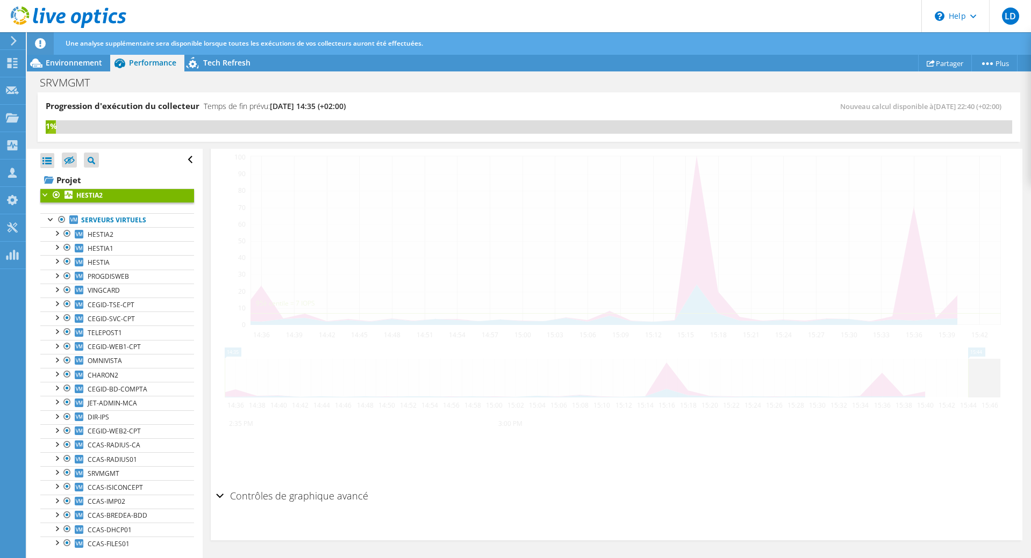
scroll to position [224, 0]
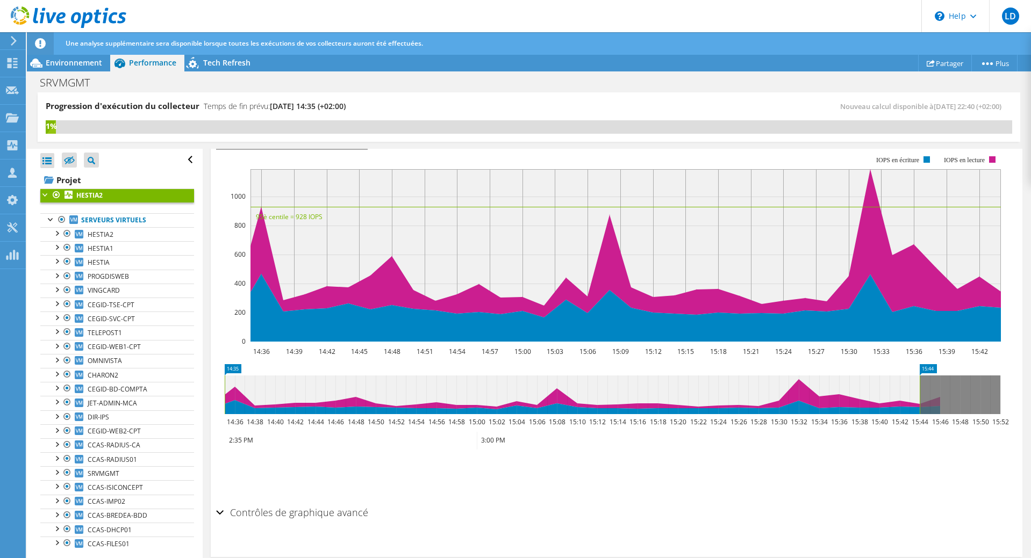
click at [80, 194] on b "HESTIA2" at bounding box center [89, 195] width 26 height 9
click at [42, 193] on div at bounding box center [45, 194] width 11 height 11
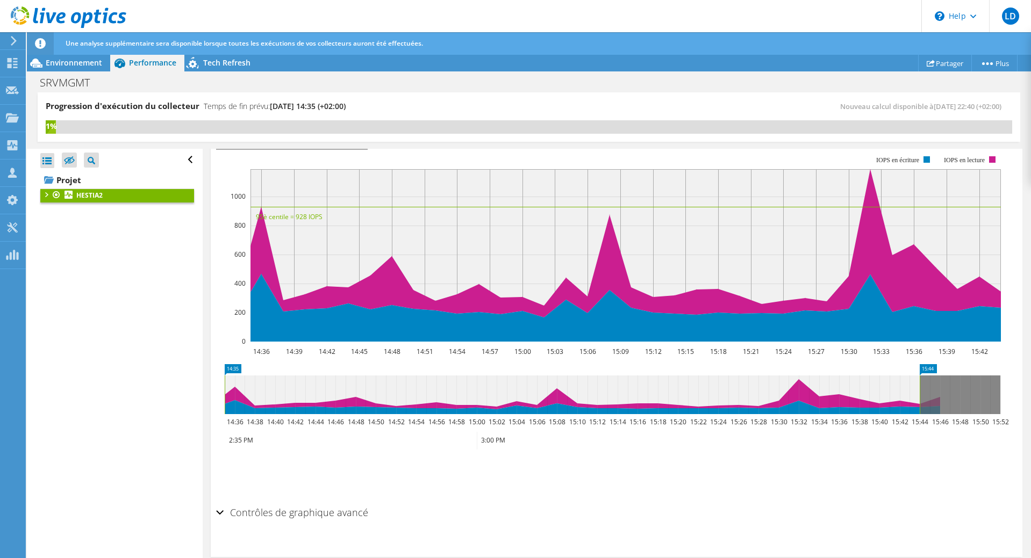
click at [42, 193] on div at bounding box center [45, 194] width 11 height 11
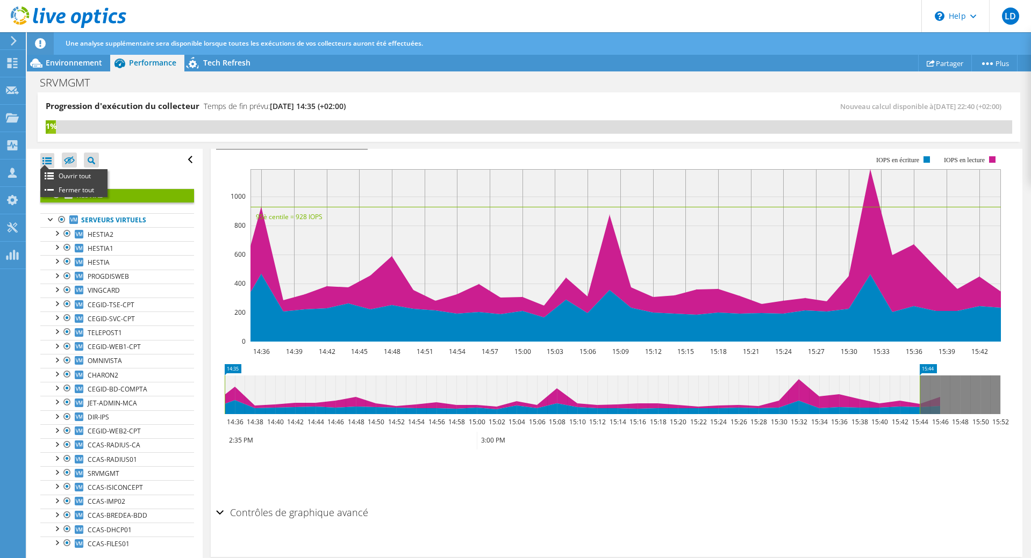
click at [45, 160] on div at bounding box center [47, 160] width 14 height 15
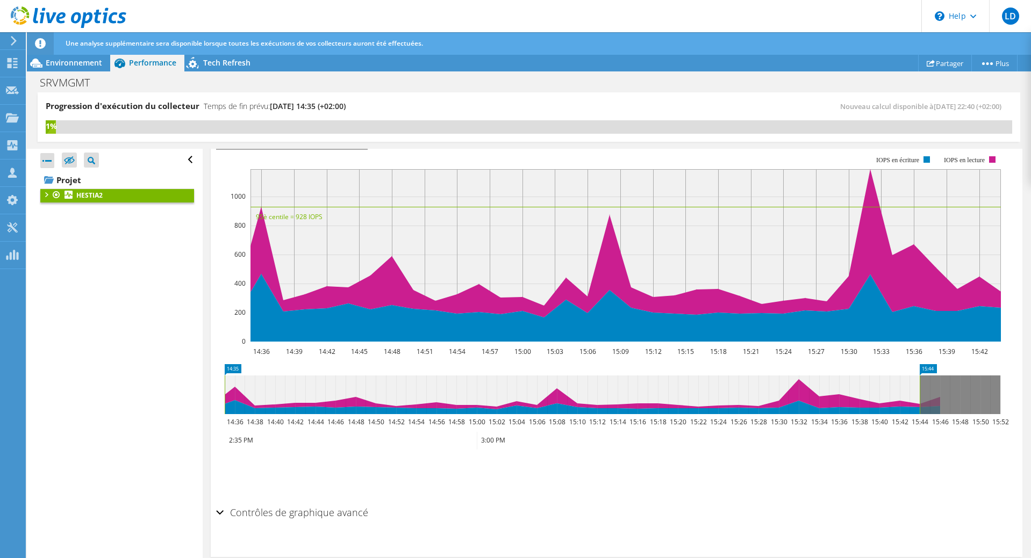
click at [45, 160] on div at bounding box center [47, 160] width 14 height 15
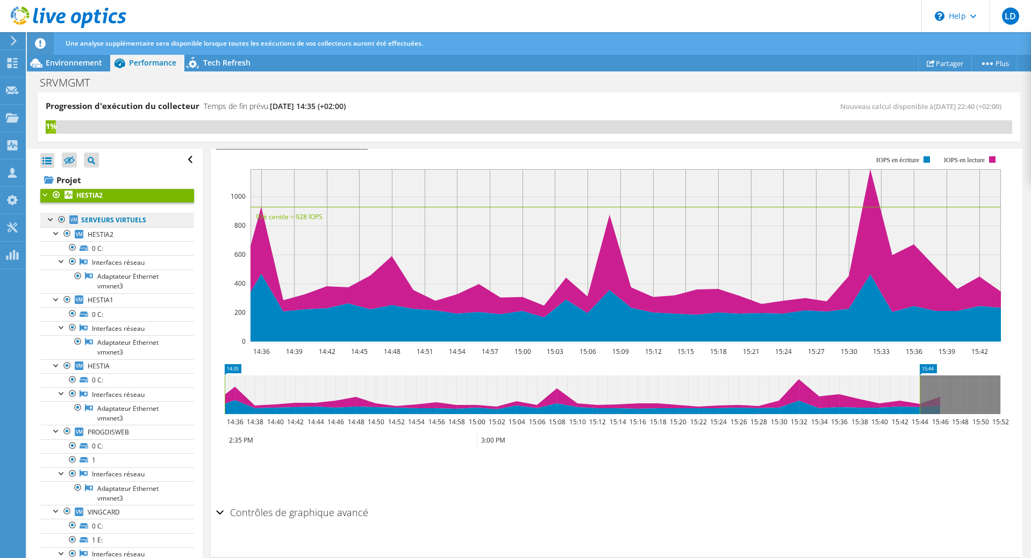
click at [109, 220] on link "Serveurs virtuels" at bounding box center [117, 220] width 154 height 14
click at [49, 221] on div at bounding box center [51, 218] width 11 height 11
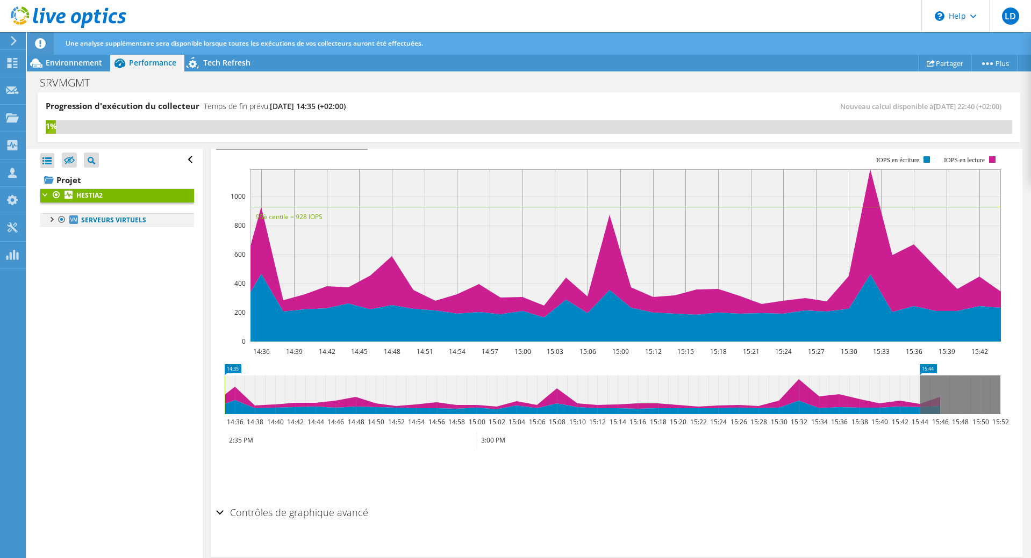
click at [57, 218] on div at bounding box center [61, 219] width 11 height 13
click at [51, 218] on div at bounding box center [51, 218] width 11 height 11
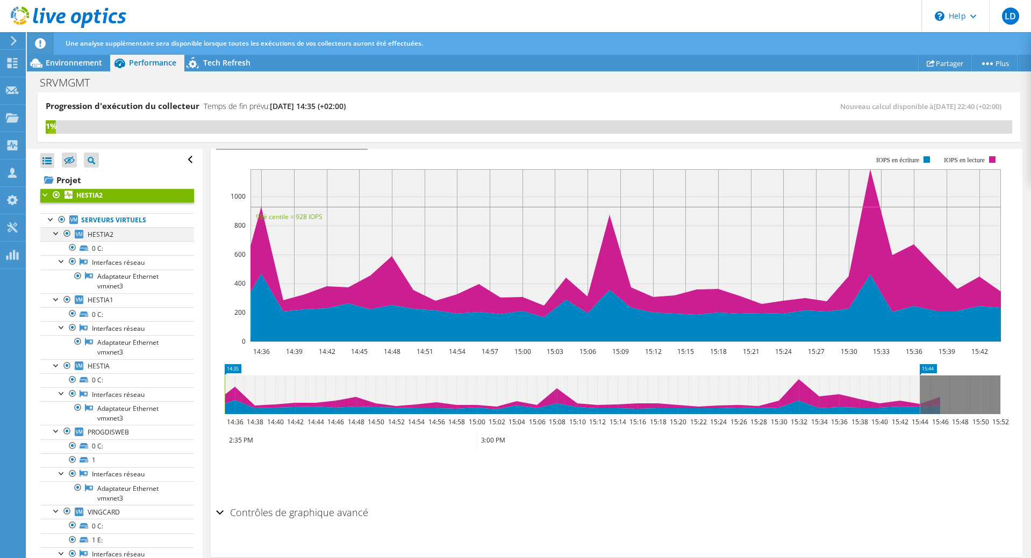
click at [58, 236] on div at bounding box center [56, 232] width 11 height 11
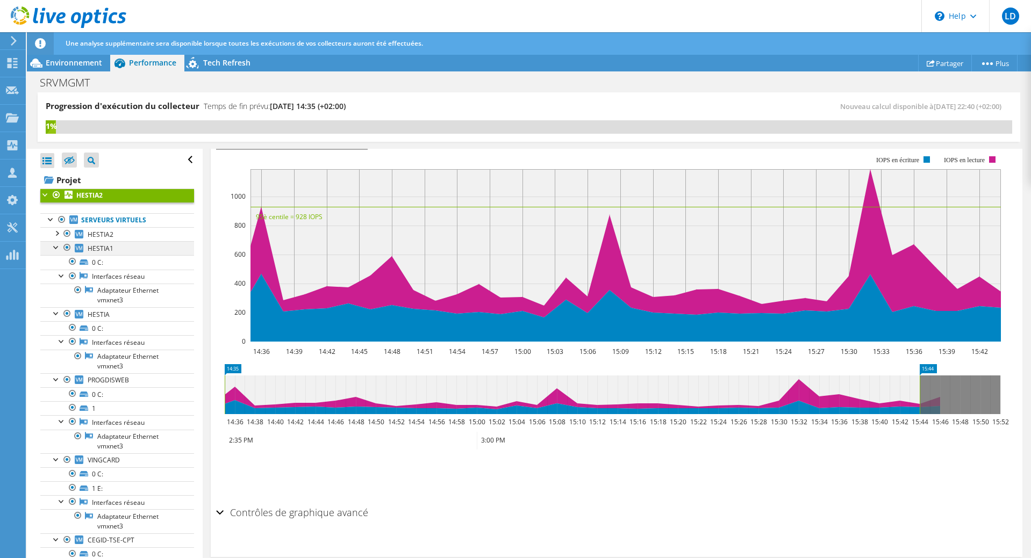
click at [59, 247] on div at bounding box center [56, 246] width 11 height 11
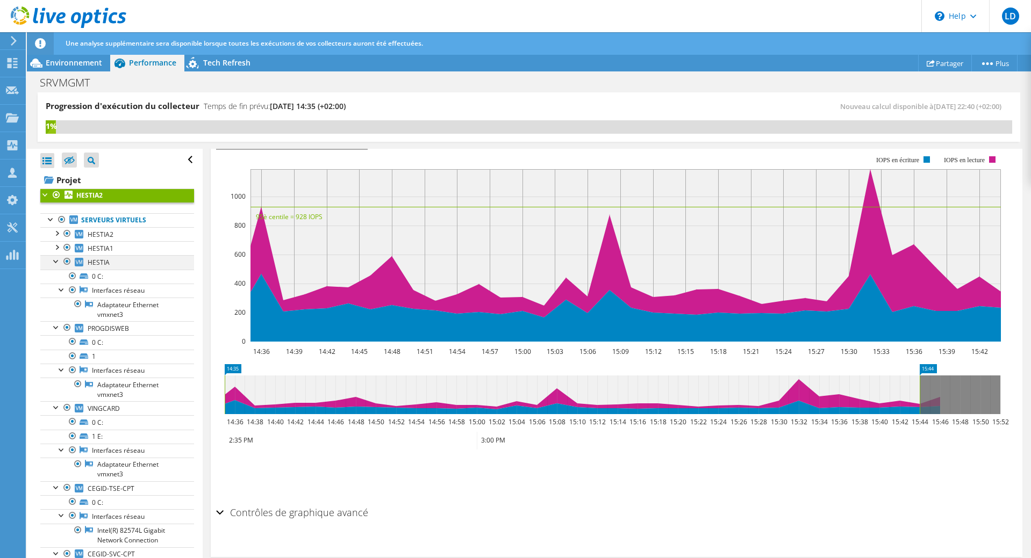
click at [55, 264] on div at bounding box center [56, 260] width 11 height 11
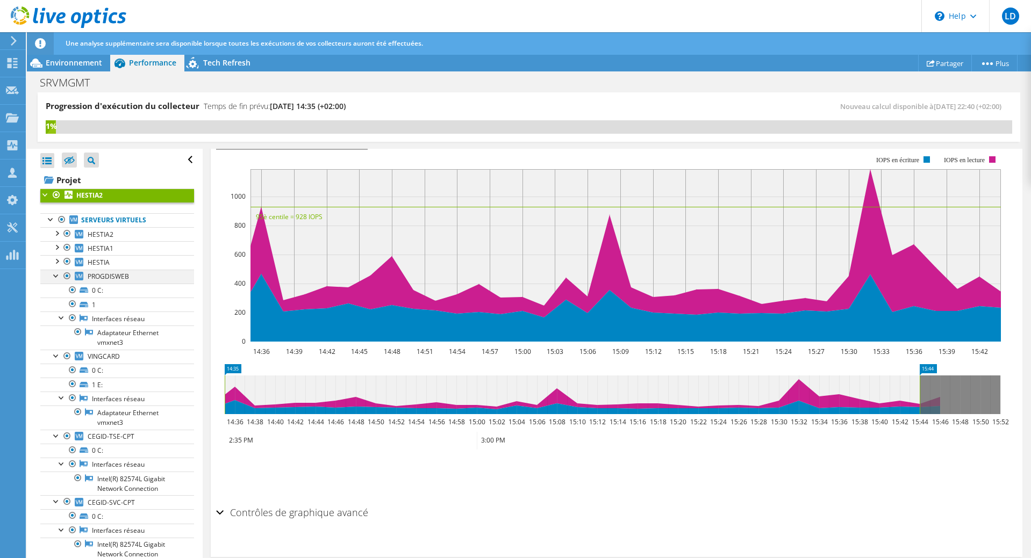
click at [56, 276] on div at bounding box center [56, 275] width 11 height 11
click at [95, 64] on span "Environnement" at bounding box center [74, 63] width 56 height 10
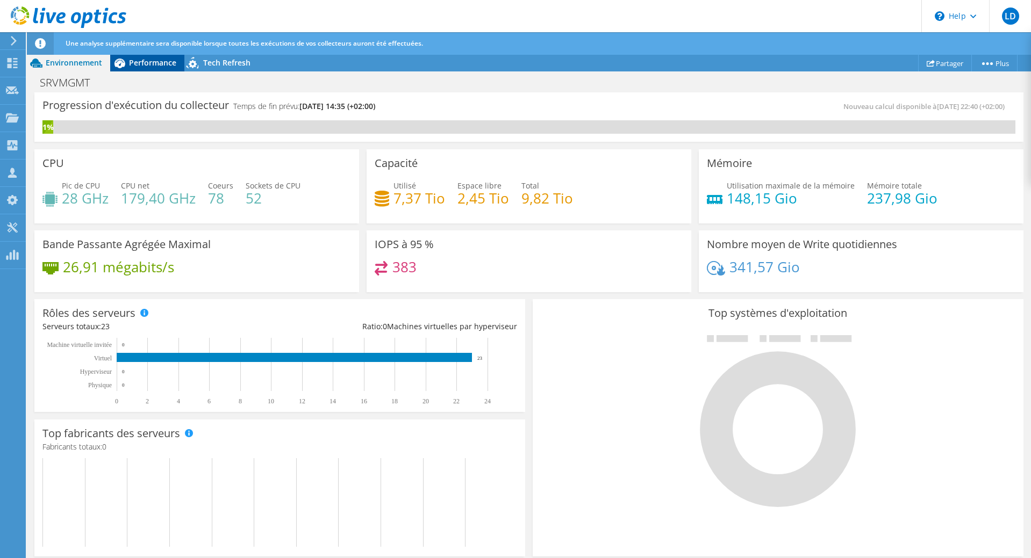
click at [153, 62] on span "Performance" at bounding box center [152, 63] width 47 height 10
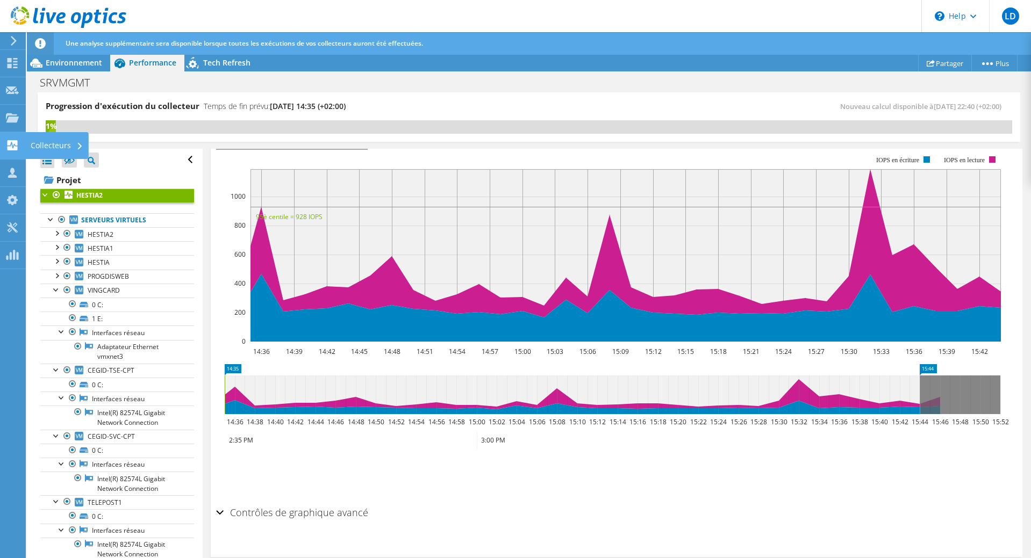
click at [15, 149] on use at bounding box center [13, 145] width 10 height 10
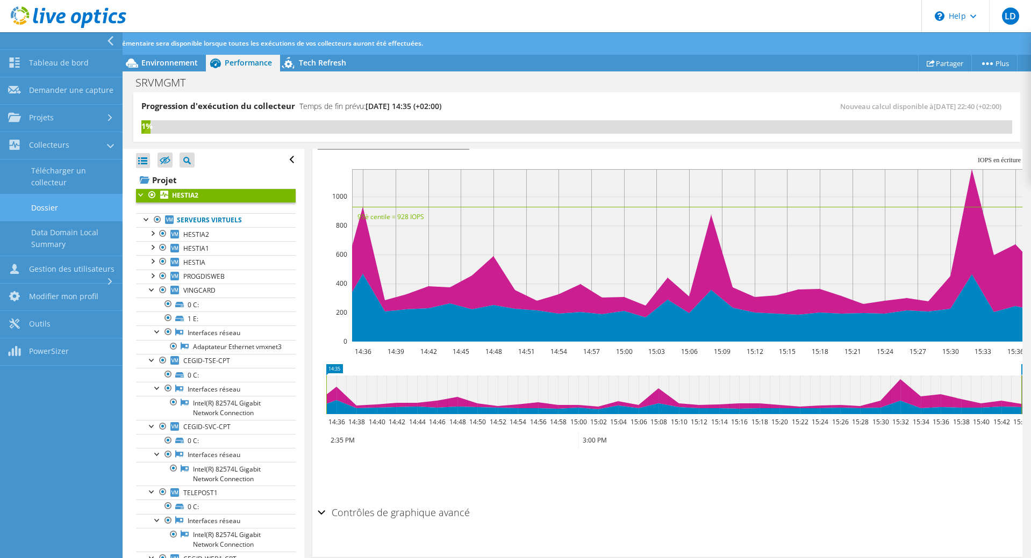
click at [51, 211] on link "Dossier" at bounding box center [61, 207] width 123 height 27
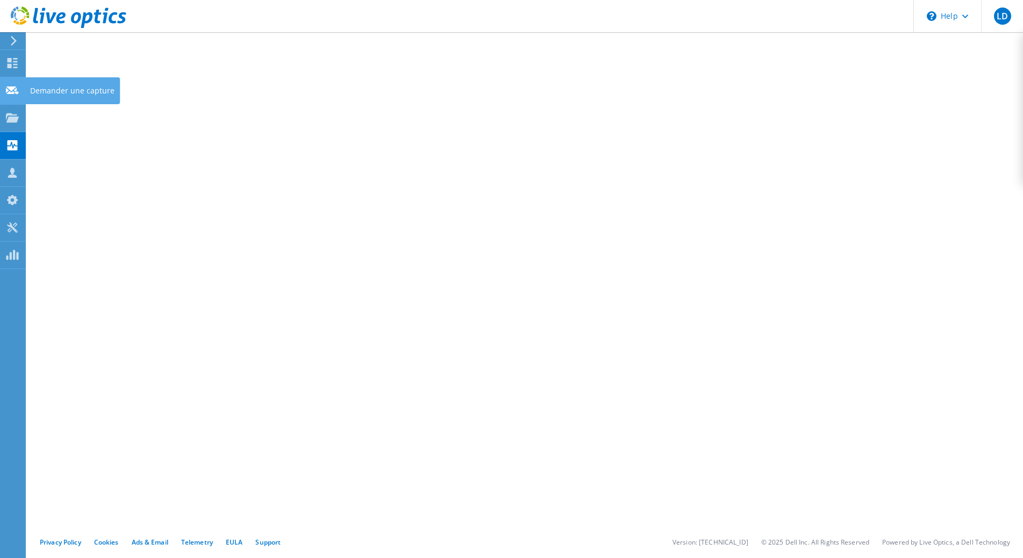
click at [16, 94] on icon at bounding box center [12, 90] width 13 height 10
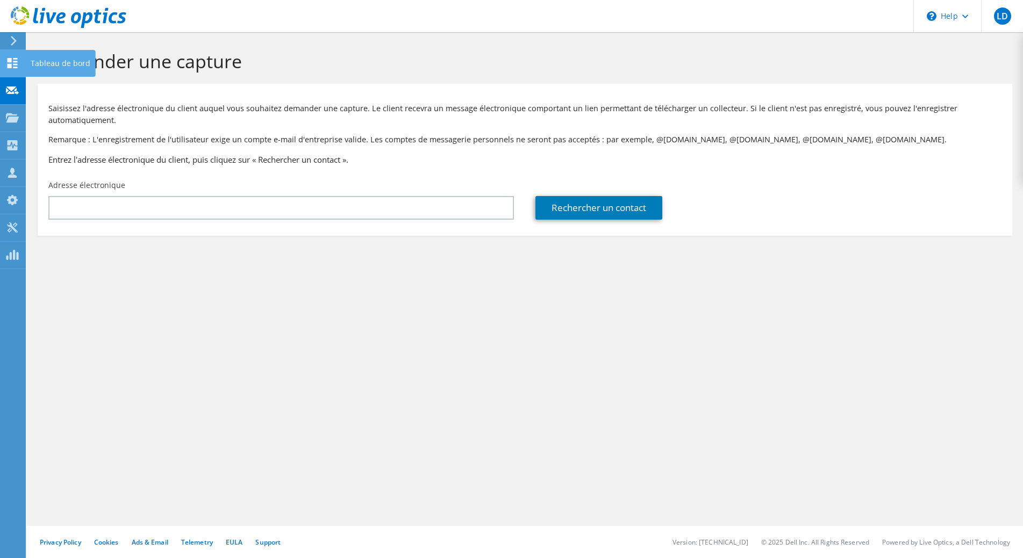
click at [10, 66] on use at bounding box center [13, 63] width 10 height 10
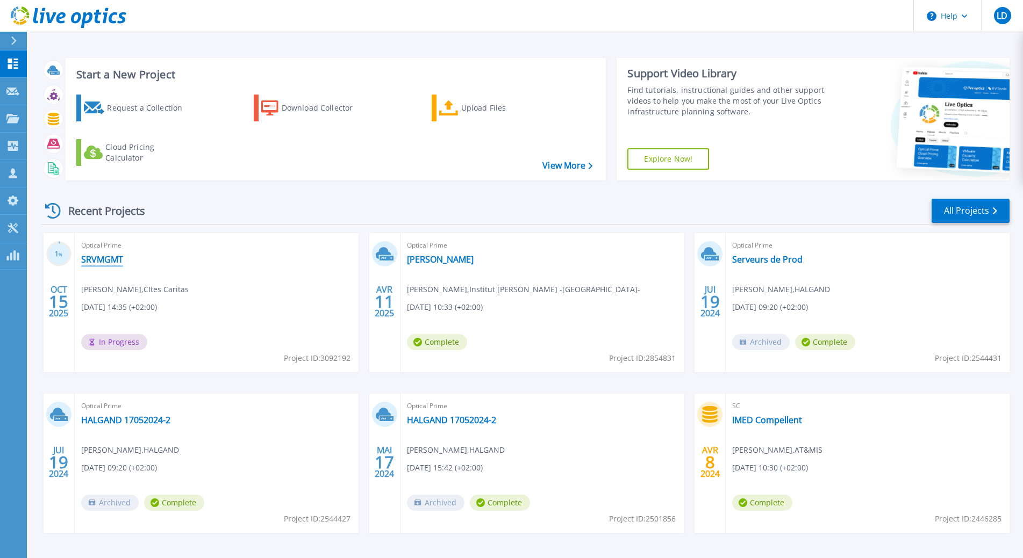
click at [112, 256] on link "SRVMGMT" at bounding box center [102, 259] width 42 height 11
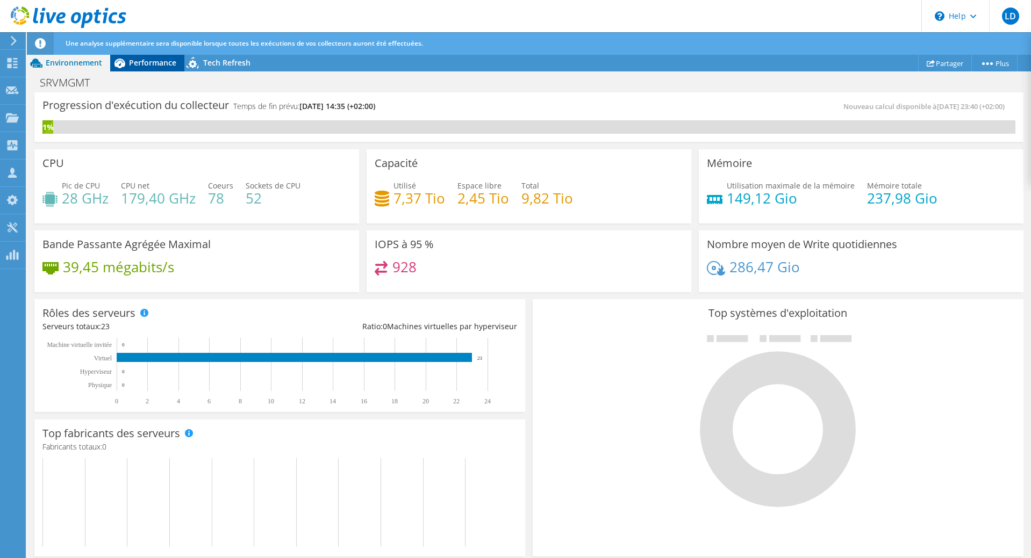
click at [151, 61] on span "Performance" at bounding box center [152, 63] width 47 height 10
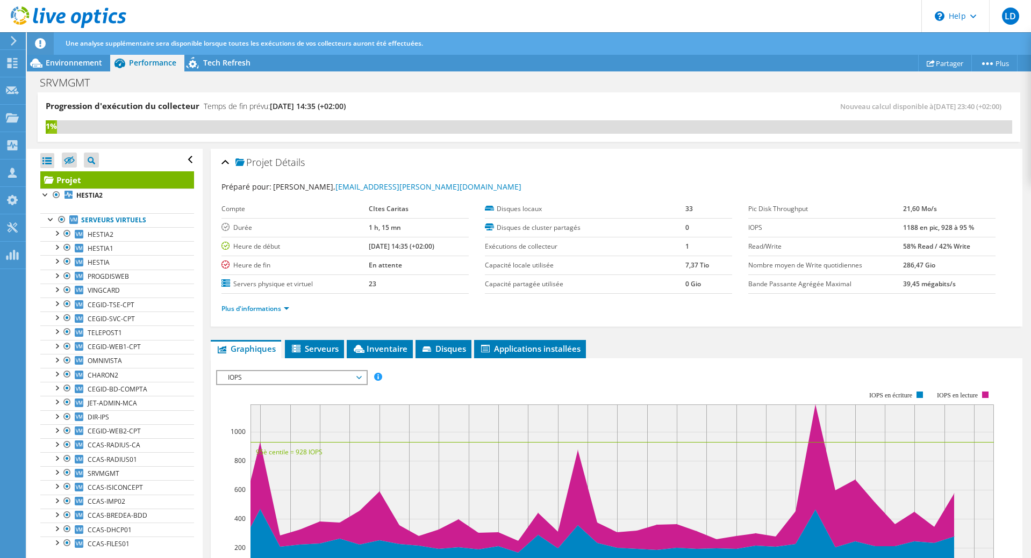
scroll to position [15, 0]
